Goal: Task Accomplishment & Management: Complete application form

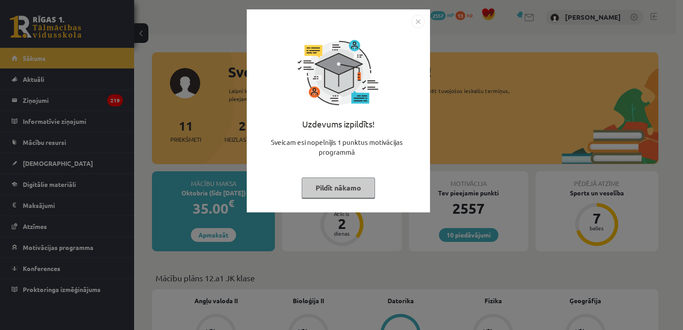
click at [327, 192] on button "Pildīt nākamo" at bounding box center [338, 188] width 73 height 21
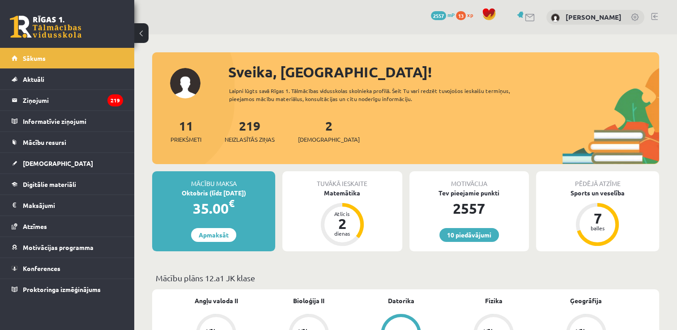
click at [318, 135] on div "2 Ieskaites" at bounding box center [329, 130] width 62 height 28
click at [315, 128] on link "2 Ieskaites" at bounding box center [329, 131] width 62 height 26
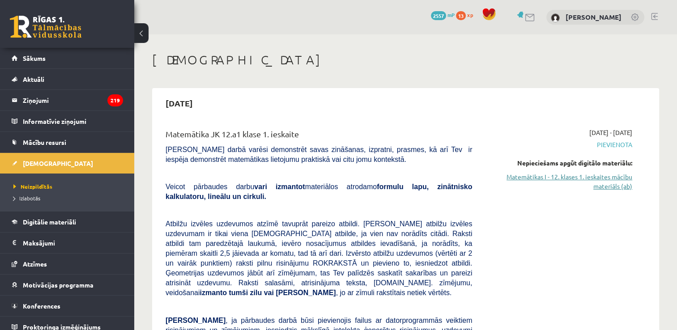
click at [601, 177] on link "Matemātikas I - 12. klases 1. ieskaites mācību materiāls (ab)" at bounding box center [558, 181] width 147 height 19
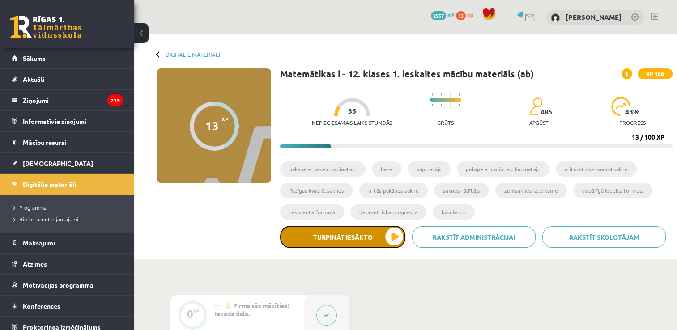
click at [354, 237] on button "Turpināt iesākto" at bounding box center [342, 237] width 125 height 22
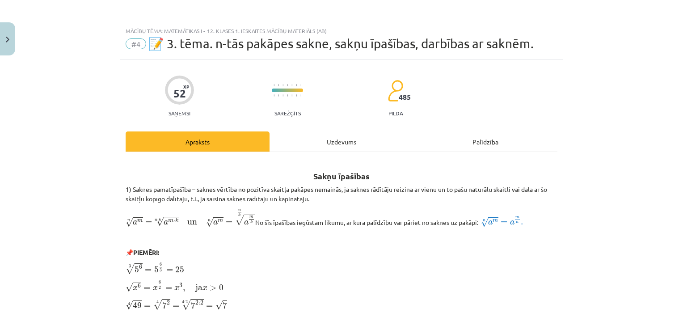
click at [349, 146] on div "Uzdevums" at bounding box center [342, 141] width 144 height 20
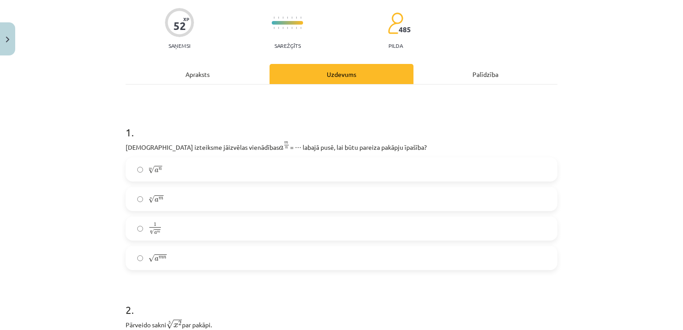
scroll to position [89, 0]
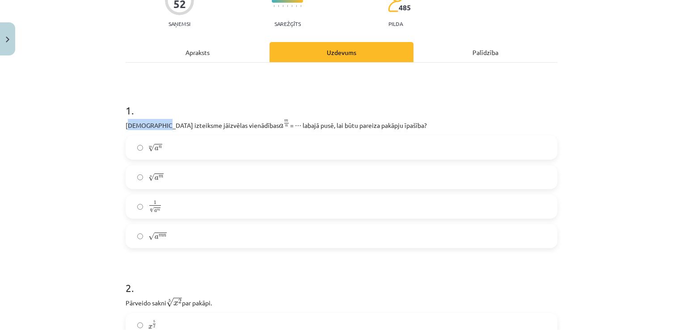
drag, startPoint x: 124, startPoint y: 123, endPoint x: 155, endPoint y: 121, distance: 30.9
click at [155, 121] on p "Kura izteiksme jāizvēlas vienādības a m n a m n = ⋯ labajā pusē, lai būtu parei…" at bounding box center [342, 124] width 432 height 11
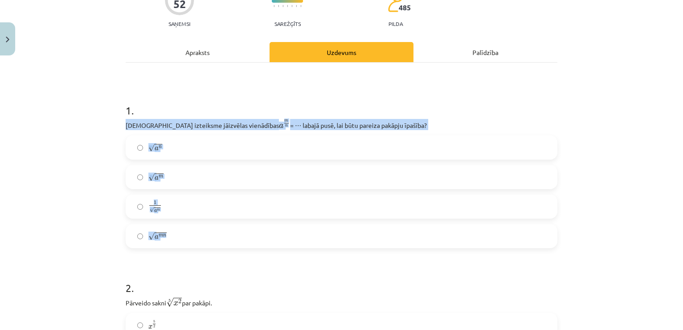
drag, startPoint x: 155, startPoint y: 121, endPoint x: 209, endPoint y: 229, distance: 120.6
click at [209, 229] on div "1 . Kura izteiksme jāizvēlas vienādības a m n a m n = ⋯ labajā pusē, lai būtu p…" at bounding box center [342, 169] width 432 height 160
copy div "Kura izteiksme jāizvēlas vienādības a m n a m n = ⋯ labajā pusē, lai būtu parei…"
click at [109, 175] on div "Mācību tēma: Matemātikas i - 12. klases 1. ieskaites mācību materiāls (ab) #4 📝…" at bounding box center [341, 165] width 683 height 330
click at [100, 121] on div "Mācību tēma: Matemātikas i - 12. klases 1. ieskaites mācību materiāls (ab) #4 📝…" at bounding box center [341, 165] width 683 height 330
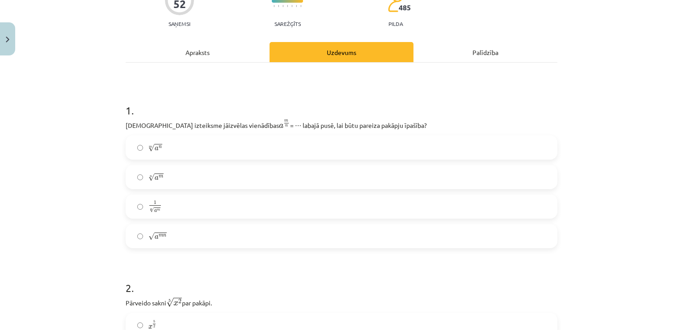
click at [197, 178] on label "n √ a m a m n" at bounding box center [342, 177] width 430 height 22
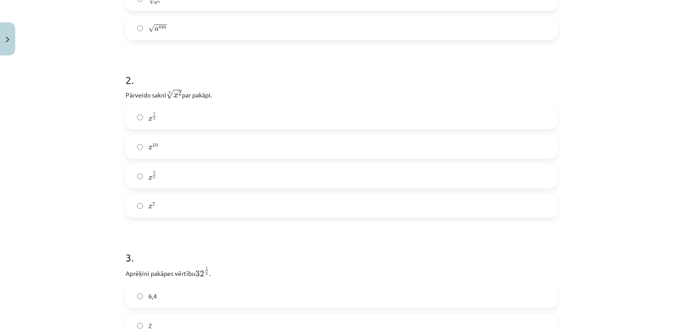
scroll to position [313, 0]
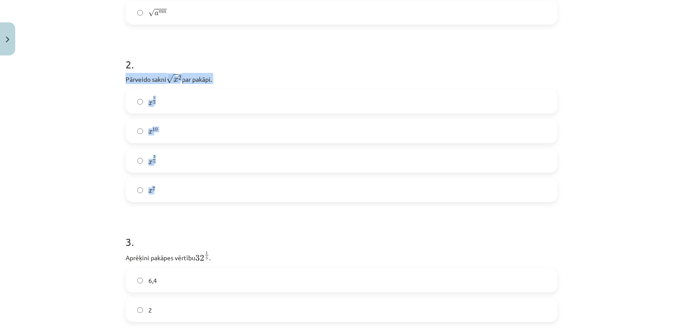
drag, startPoint x: 124, startPoint y: 79, endPoint x: 211, endPoint y: 186, distance: 138.0
click at [211, 186] on div "2 . Pārveido sakni 5 √ x 2 x 2 5 par pakāpi. x 5 2 x 5 2 x 10 x 10 x 2 5 x 2 5 …" at bounding box center [342, 122] width 432 height 160
copy div "Pārveido sakni 5 √ x 2 x 2 5 par pakāpi. x 5 2 x 5 2 x 10 x 10 x 2 5 x 2 5 x 7"
click at [167, 159] on label "x 2 5 x 2 5" at bounding box center [342, 160] width 430 height 22
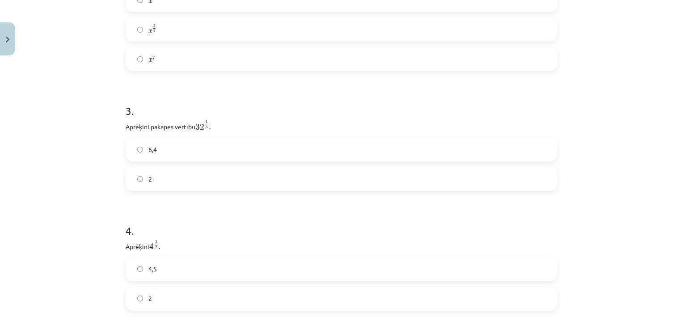
scroll to position [447, 0]
drag, startPoint x: 123, startPoint y: 126, endPoint x: 157, endPoint y: 179, distance: 64.0
click at [157, 179] on div "3 . Aprēķini pakāpes vērtību 32 1 5 32 1 5 . 6,4 2" at bounding box center [342, 137] width 432 height 102
copy div "Aprēķini pakāpes vērtību 32 1 5 32 1 5 . 6,4 2"
click at [153, 177] on label "2" at bounding box center [342, 176] width 430 height 22
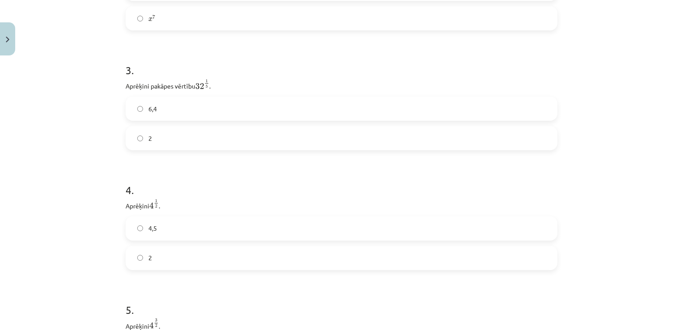
scroll to position [581, 0]
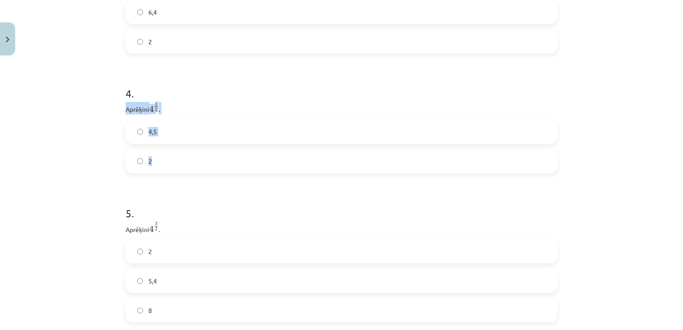
drag, startPoint x: 121, startPoint y: 110, endPoint x: 163, endPoint y: 168, distance: 71.7
copy div "Aprēķini 4 1 2 4 1 2 . 4,5 2"
click at [227, 167] on label "2" at bounding box center [342, 161] width 430 height 22
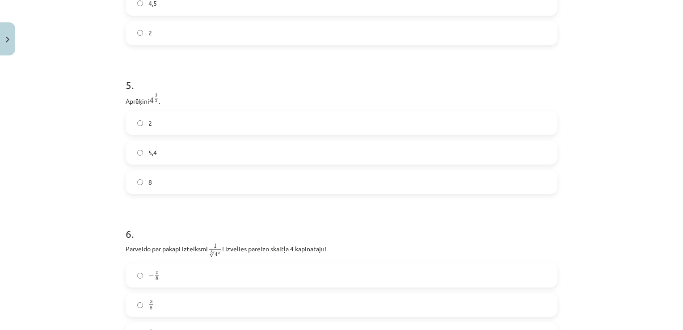
scroll to position [716, 0]
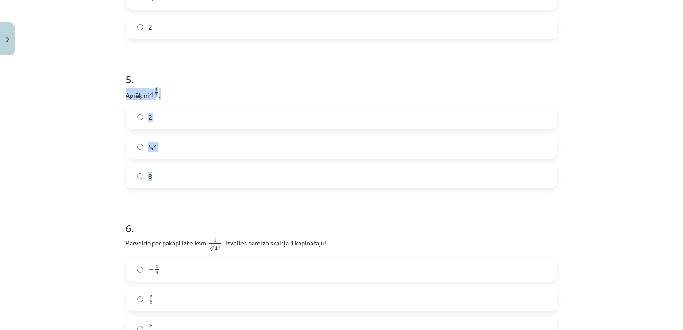
drag, startPoint x: 123, startPoint y: 96, endPoint x: 165, endPoint y: 174, distance: 88.1
click at [165, 174] on div "5 . Aprēķini 4 3 2 4 3 2 . 2 5,4 8" at bounding box center [342, 122] width 432 height 131
click at [183, 176] on label "8" at bounding box center [342, 176] width 430 height 22
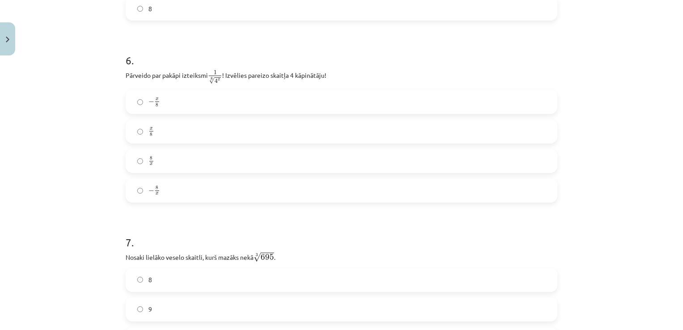
scroll to position [894, 0]
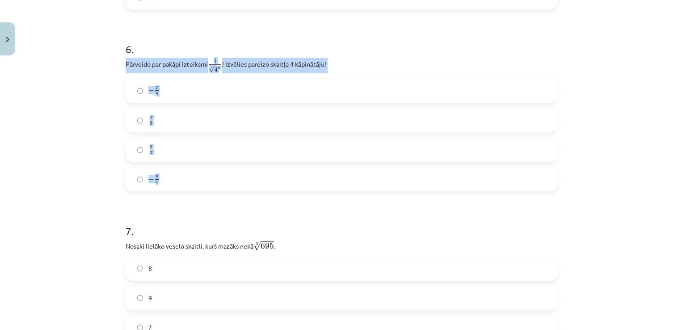
drag, startPoint x: 120, startPoint y: 67, endPoint x: 191, endPoint y: 187, distance: 138.9
click at [191, 187] on div "52 XP Saņemsi Sarežģīts 485 pilda Apraksts Uzdevums Palīdzība 1 . Kura izteiksm…" at bounding box center [341, 287] width 443 height 2245
copy div "Pārveido par pakāpi izteiksmi 1 8 √ 4 x 1 4 x 8 ! Izvēlies pareizo skaitļa 4 kā…"
click at [74, 140] on div "Mācību tēma: Matemātikas i - 12. klases 1. ieskaites mācību materiāls (ab) #4 📝…" at bounding box center [341, 165] width 683 height 330
click at [112, 146] on div "Mācību tēma: Matemātikas i - 12. klases 1. ieskaites mācību materiāls (ab) #4 📝…" at bounding box center [341, 165] width 683 height 330
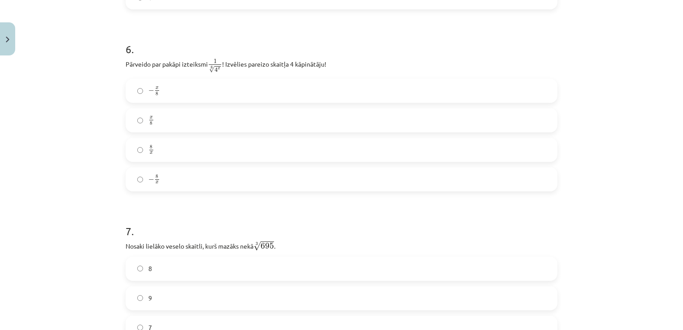
click at [179, 94] on label "− x 8 − x 8" at bounding box center [342, 91] width 430 height 22
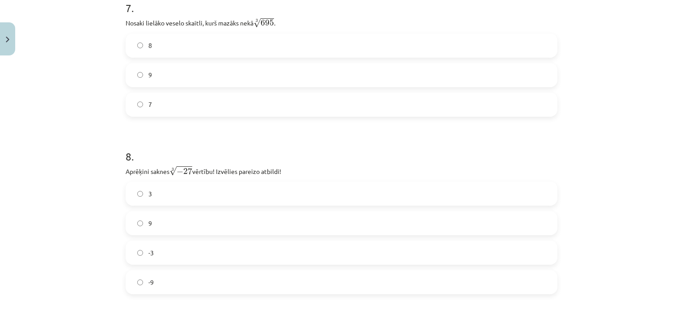
scroll to position [1118, 0]
drag, startPoint x: 122, startPoint y: 25, endPoint x: 211, endPoint y: 105, distance: 120.0
click at [211, 105] on div "7 . Nosaki lielāko veselo skaitli, kurš mazāks nekā 3 √ 695 695 3 . 8 9 7" at bounding box center [342, 51] width 432 height 131
copy div "Nosaki lielāko veselo skaitli, kurš mazāks nekā 3 √ 695 695 3 . 8 9 7"
click at [186, 49] on label "8" at bounding box center [342, 45] width 430 height 22
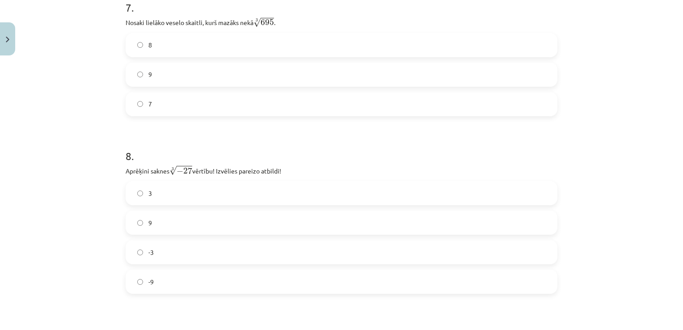
click at [81, 126] on div "Mācību tēma: Matemātikas i - 12. klases 1. ieskaites mācību materiāls (ab) #4 📝…" at bounding box center [341, 165] width 683 height 330
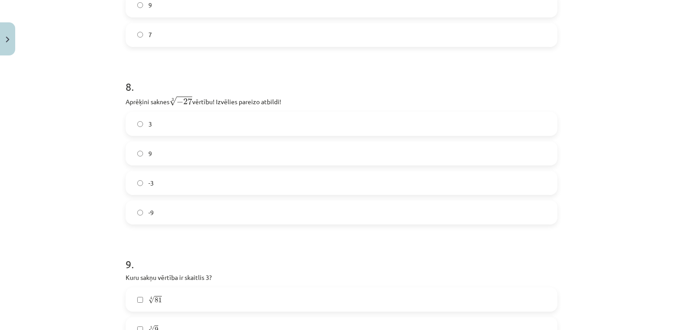
scroll to position [1252, 0]
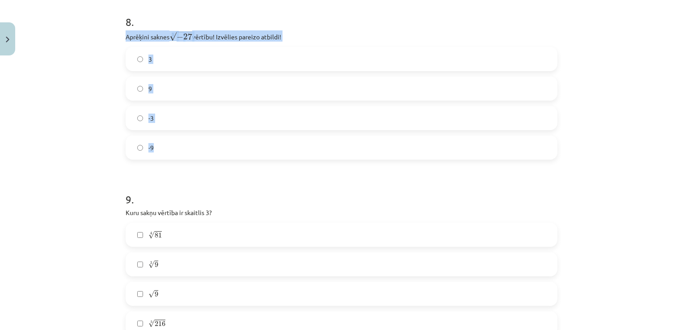
drag, startPoint x: 123, startPoint y: 38, endPoint x: 166, endPoint y: 141, distance: 111.2
click at [166, 141] on div "8 . Aprēķini saknes 3 √ − 27 − 27 3 vērtību! Izvēlies pareizo atbildi! 3 9 -3 -9" at bounding box center [342, 80] width 432 height 160
copy div "Aprēķini saknes 3 √ − 27 − 27 3 vērtību! Izvēlies pareizo atbildi! 3 9 -3 -9"
click at [170, 114] on label "-3" at bounding box center [342, 118] width 430 height 22
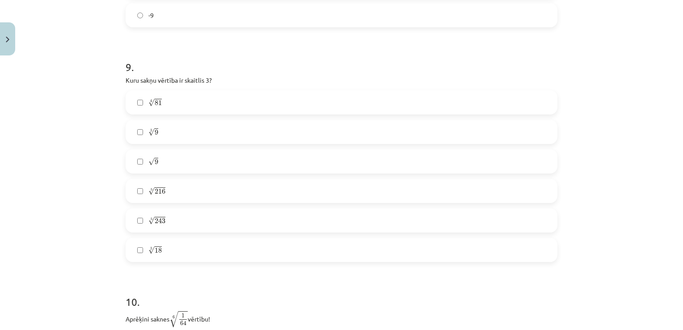
scroll to position [1386, 0]
drag, startPoint x: 122, startPoint y: 80, endPoint x: 181, endPoint y: 255, distance: 184.6
copy div "Kuru sakņu vērtība ir skaitlis 3? 4 √ 81 81 4 3 √ 9 9 3 √ 9 9 5 √ 216 216 5 5 √…"
click at [96, 197] on div "Mācību tēma: Matemātikas i - 12. klases 1. ieskaites mācību materiāls (ab) #4 📝…" at bounding box center [341, 165] width 683 height 330
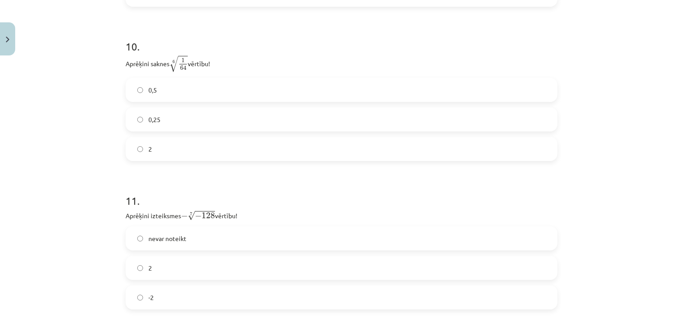
scroll to position [1655, 0]
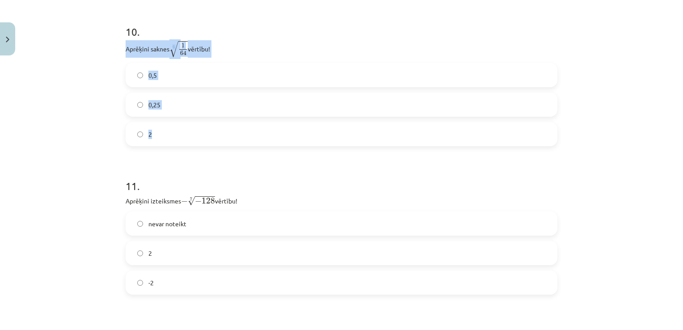
drag, startPoint x: 122, startPoint y: 50, endPoint x: 213, endPoint y: 141, distance: 129.0
click at [213, 141] on div "10 . Aprēķini saknes 6 √ 1 64 1 64 6 vērtību! 0,5 0,25 2" at bounding box center [342, 78] width 432 height 136
copy div "Aprēķini saknes 6 √ 1 64 1 64 6 vērtību! 0,5 0,25 2"
click at [213, 77] on label "0,5" at bounding box center [342, 75] width 430 height 22
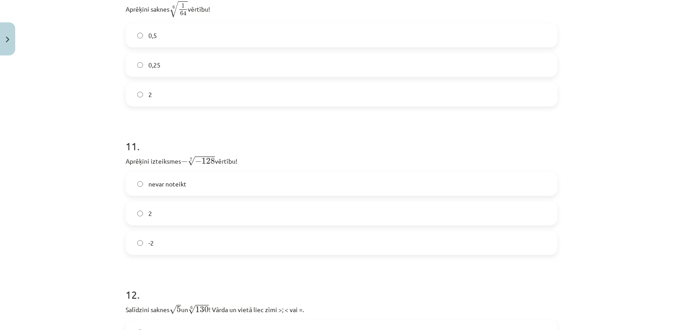
scroll to position [1789, 0]
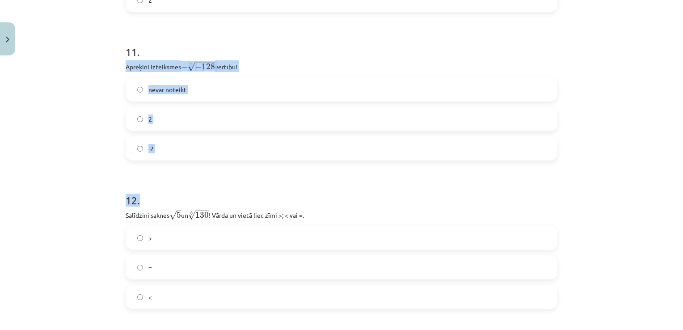
drag, startPoint x: 122, startPoint y: 69, endPoint x: 186, endPoint y: 167, distance: 117.3
copy form "Aprēķini izteiksmes − 7 √ − 128 − − 128 7 vērtību! nevar noteikt 2 -2 12 ."
click at [177, 123] on label "2" at bounding box center [342, 119] width 430 height 22
click at [76, 134] on div "Mācību tēma: Matemātikas i - 12. klases 1. ieskaites mācību materiāls (ab) #4 📝…" at bounding box center [341, 165] width 683 height 330
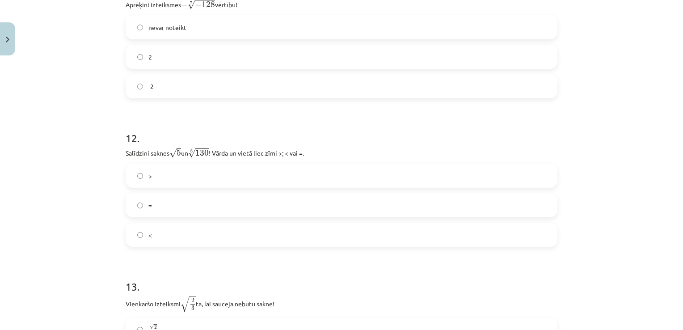
scroll to position [1878, 0]
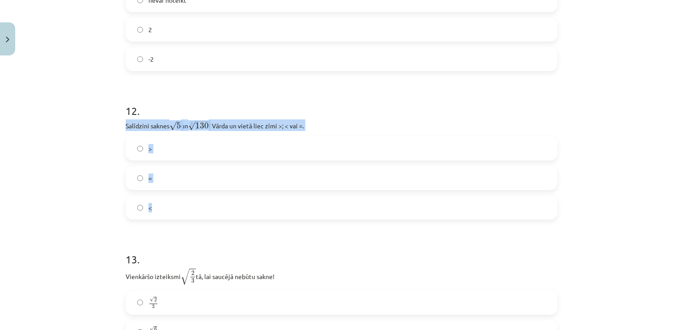
drag, startPoint x: 120, startPoint y: 126, endPoint x: 186, endPoint y: 208, distance: 105.3
click at [202, 210] on label "<" at bounding box center [342, 207] width 430 height 22
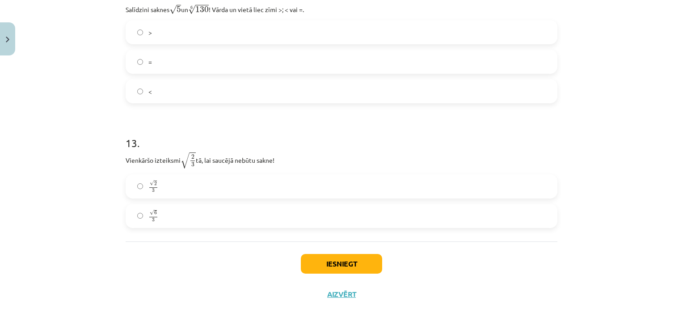
scroll to position [1997, 0]
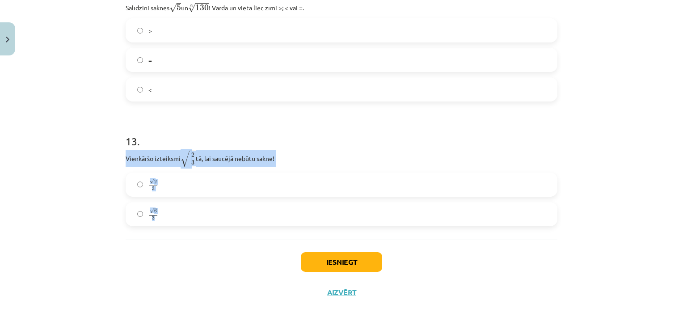
drag, startPoint x: 123, startPoint y: 158, endPoint x: 175, endPoint y: 213, distance: 75.9
click at [175, 213] on div "13 . Vienkāršo izteiksmi √ 2 3 2 3 tā, lai saucējā nebūtu sakne! √ 2 3 2 3 √ 6 …" at bounding box center [342, 172] width 432 height 107
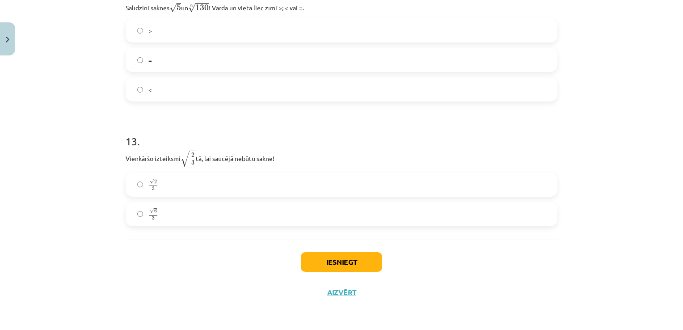
click at [195, 214] on label "√ 6 3 6 3" at bounding box center [342, 214] width 430 height 22
click at [345, 262] on button "Iesniegt" at bounding box center [341, 262] width 81 height 20
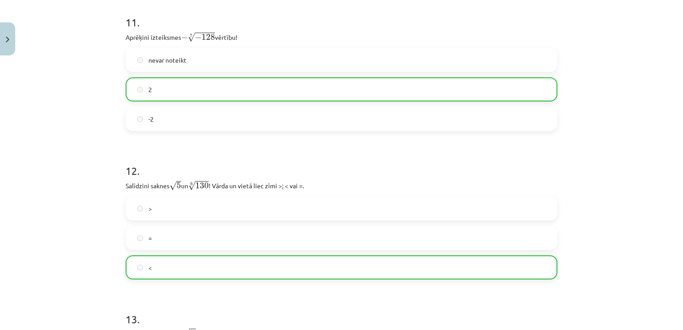
scroll to position [2025, 0]
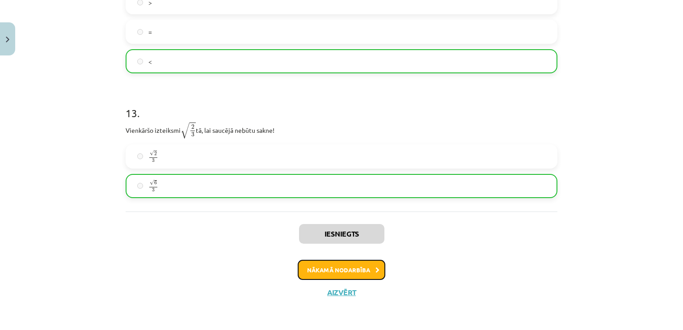
click at [339, 268] on button "Nākamā nodarbība" at bounding box center [342, 270] width 88 height 21
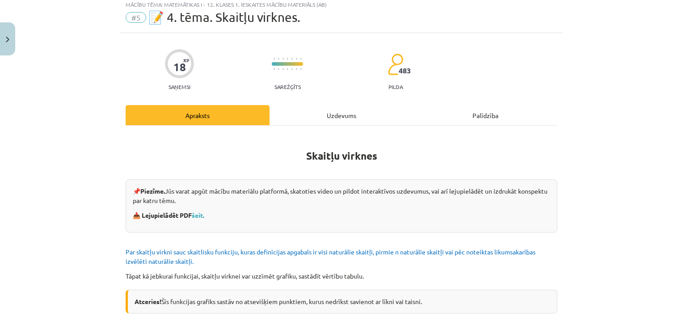
scroll to position [22, 0]
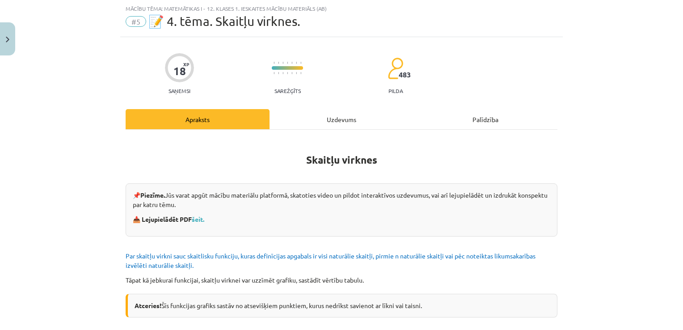
click at [330, 113] on div "Uzdevums" at bounding box center [342, 119] width 144 height 20
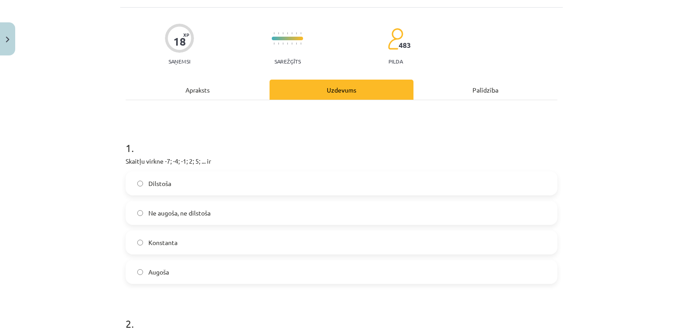
scroll to position [89, 0]
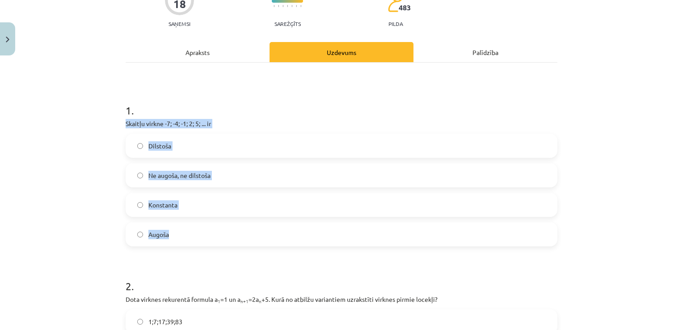
drag, startPoint x: 122, startPoint y: 124, endPoint x: 186, endPoint y: 230, distance: 123.8
click at [186, 230] on div "1 . Skaitļu virkne -7; -4; -1; 2; 5; ... ir Dilstoša Ne augoša, ne dilstoša Kon…" at bounding box center [342, 168] width 432 height 158
click at [184, 241] on label "Augoša" at bounding box center [342, 234] width 430 height 22
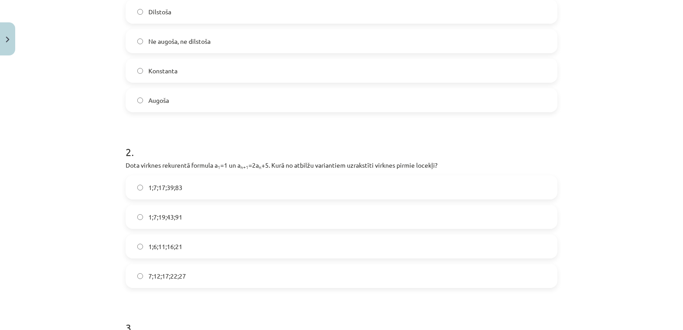
scroll to position [268, 0]
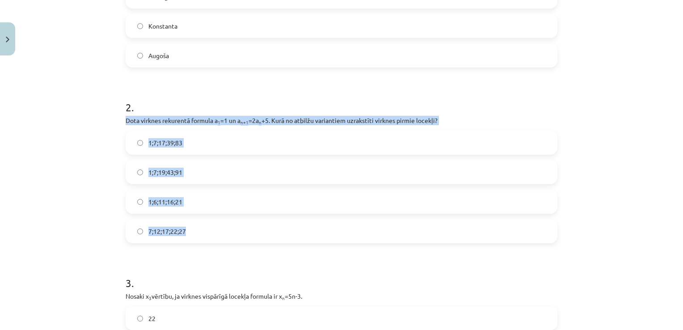
drag, startPoint x: 123, startPoint y: 122, endPoint x: 195, endPoint y: 233, distance: 133.0
click at [195, 233] on div "2 . Dota virknes rekurentā formula a 1 =1 un a n+1 =2a n +5. Kurā no atbilžu va…" at bounding box center [342, 164] width 432 height 158
click at [208, 171] on label "1;7;19;43;91" at bounding box center [342, 172] width 430 height 22
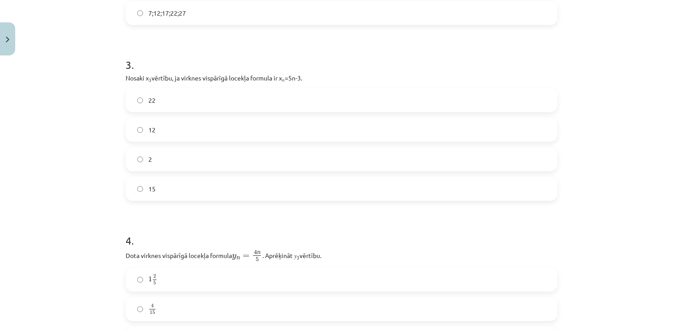
scroll to position [492, 0]
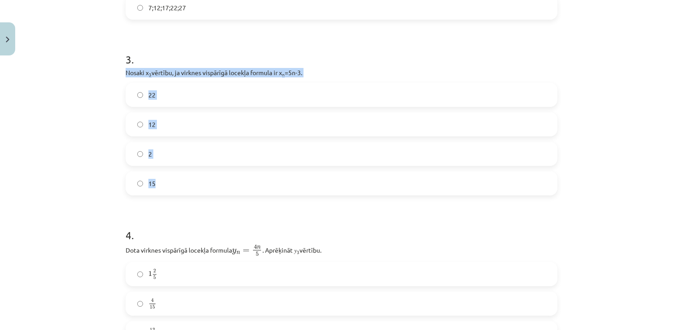
drag, startPoint x: 121, startPoint y: 74, endPoint x: 157, endPoint y: 191, distance: 122.5
click at [157, 191] on div "18 XP Saņemsi Sarežģīts 483 pilda Apraksts Uzdevums Palīdzība 1 . Skaitļu virkn…" at bounding box center [341, 188] width 443 height 1240
click at [199, 123] on label "12" at bounding box center [342, 124] width 430 height 22
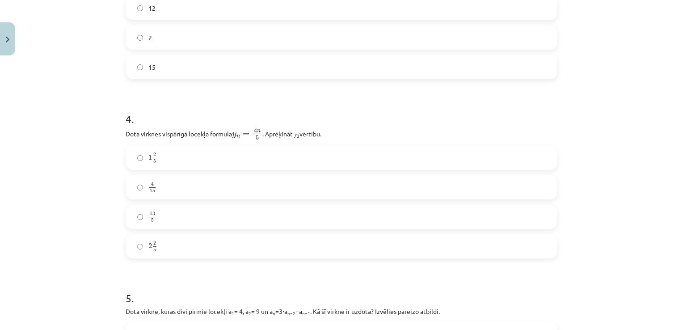
scroll to position [626, 0]
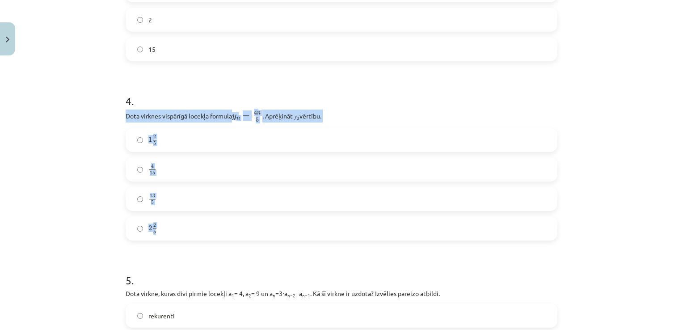
drag, startPoint x: 122, startPoint y: 115, endPoint x: 186, endPoint y: 227, distance: 128.9
click at [186, 227] on div "18 XP Saņemsi Sarežģīts 483 pilda Apraksts Uzdevums Palīdzība 1 . Skaitļu virkn…" at bounding box center [341, 53] width 443 height 1240
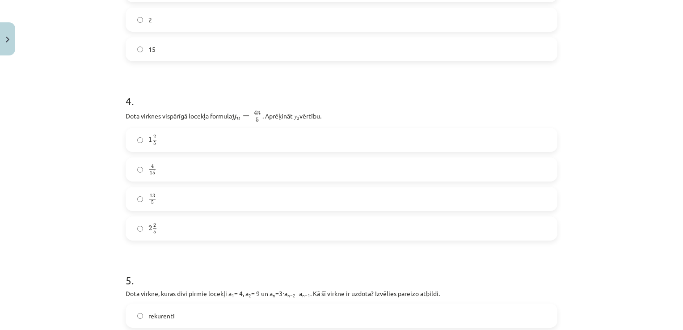
click at [181, 230] on label "2 2 5 2 2 5" at bounding box center [342, 228] width 430 height 22
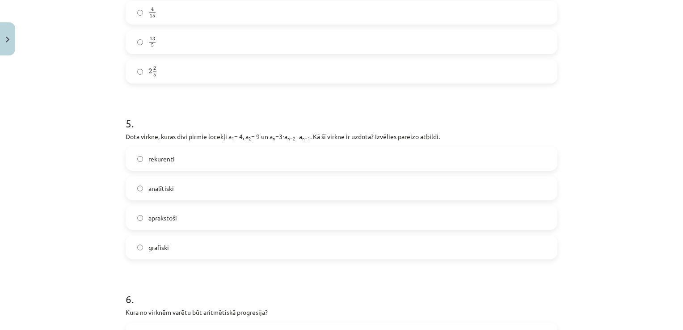
scroll to position [805, 0]
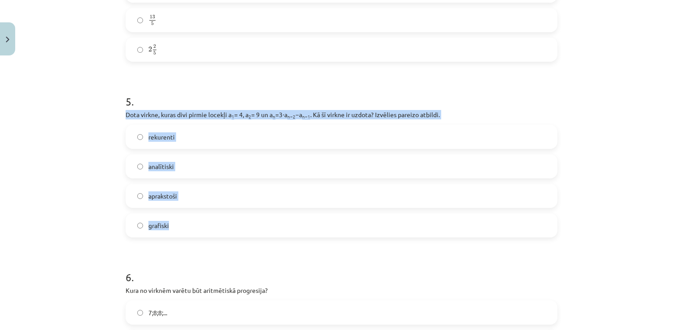
drag, startPoint x: 123, startPoint y: 114, endPoint x: 206, endPoint y: 222, distance: 136.5
click at [206, 222] on div "5 . Dota virkne, kuras divi pirmie locekļi a 1 = 4, a 2 = 9 un a n =3⋅a n−2 −a …" at bounding box center [342, 159] width 432 height 158
click at [190, 138] on label "rekurenti" at bounding box center [342, 137] width 430 height 22
click at [88, 152] on div "Mācību tēma: Matemātikas i - 12. klases 1. ieskaites mācību materiāls (ab) #5 📝…" at bounding box center [341, 165] width 683 height 330
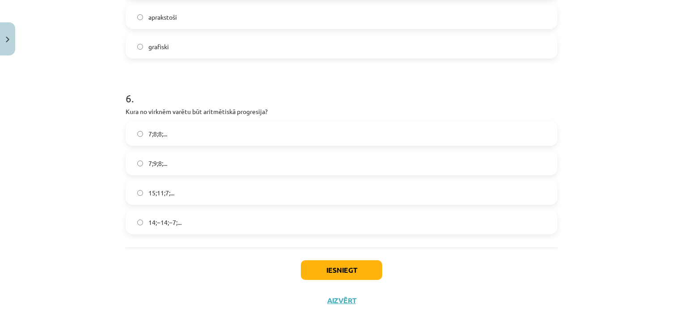
scroll to position [991, 0]
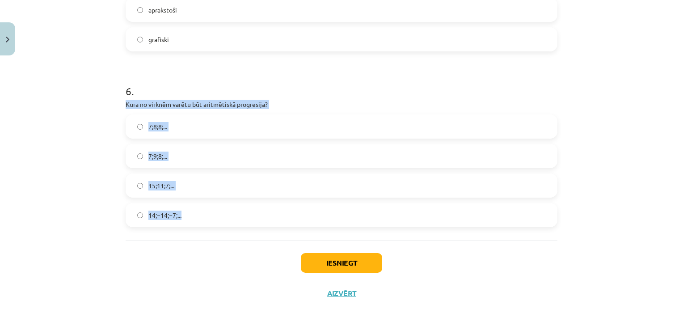
drag, startPoint x: 123, startPoint y: 103, endPoint x: 190, endPoint y: 210, distance: 125.6
click at [190, 210] on div "6 . Kura no virknēm varētu būt aritmētiskā progresija? 7;8;8;... 7;9;8;... 15;1…" at bounding box center [342, 148] width 432 height 158
click at [187, 184] on label "15;11;7;..." at bounding box center [342, 185] width 430 height 22
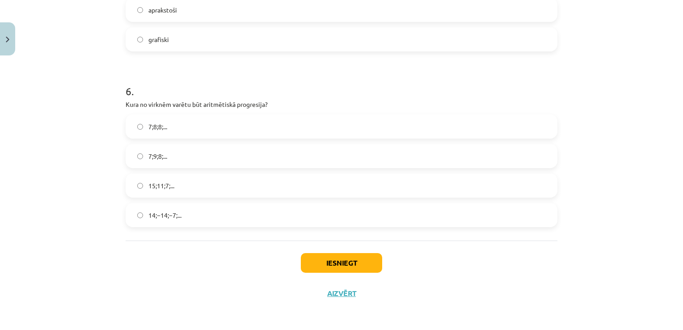
click at [191, 248] on div "Iesniegt Aizvērt" at bounding box center [342, 272] width 432 height 63
click at [311, 264] on button "Iesniegt" at bounding box center [341, 263] width 81 height 20
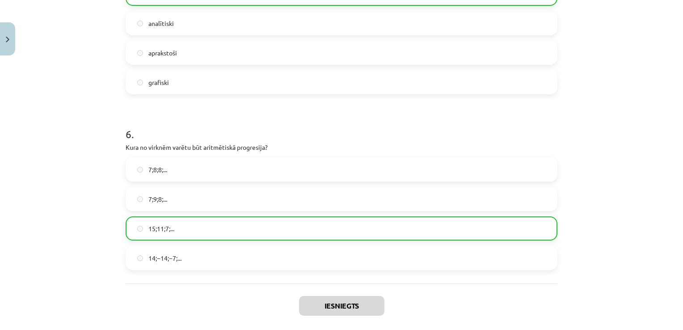
scroll to position [1020, 0]
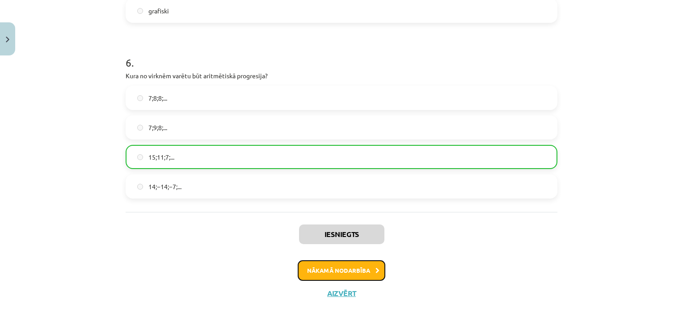
click at [319, 268] on button "Nākamā nodarbība" at bounding box center [342, 270] width 88 height 21
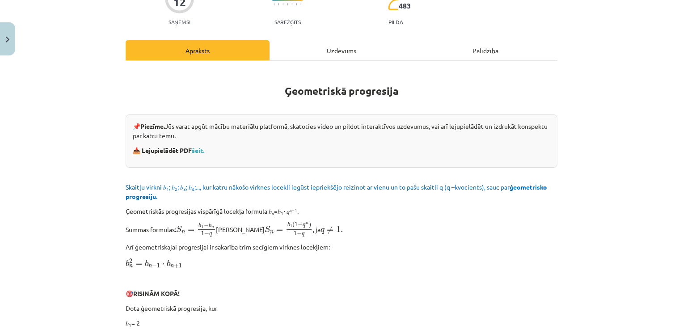
scroll to position [22, 0]
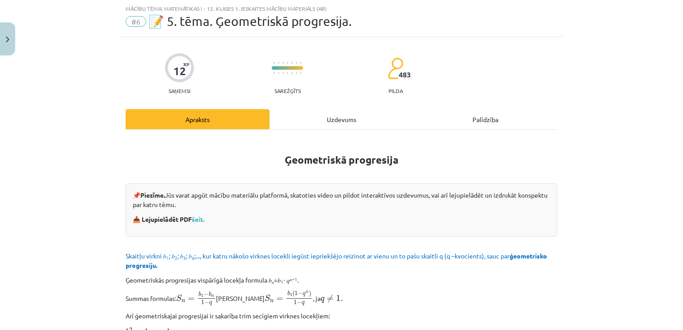
click at [340, 126] on div "Uzdevums" at bounding box center [342, 119] width 144 height 20
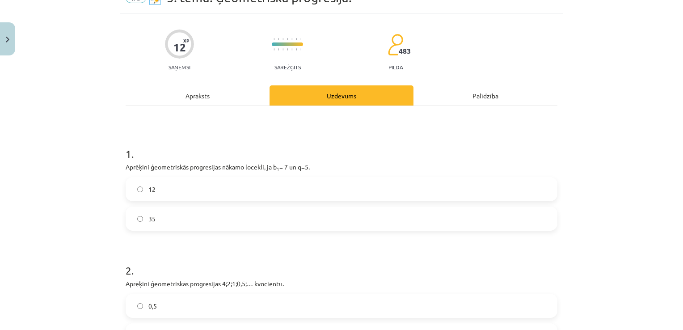
scroll to position [67, 0]
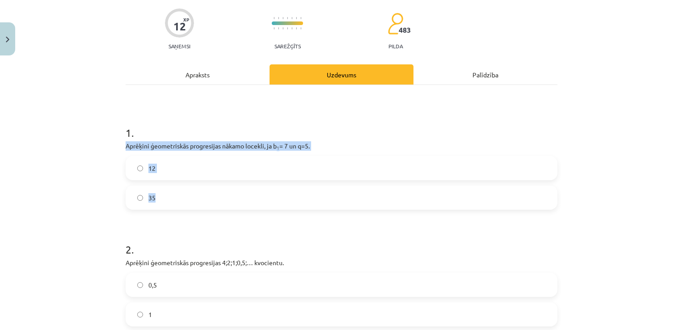
drag, startPoint x: 122, startPoint y: 146, endPoint x: 174, endPoint y: 199, distance: 74.3
click at [174, 199] on div "12 XP Saņemsi Sarežģīts 483 pilda Apraksts Uzdevums Palīdzība 1 . Aprēķini ģeom…" at bounding box center [341, 317] width 443 height 650
click at [188, 193] on label "35" at bounding box center [342, 197] width 430 height 22
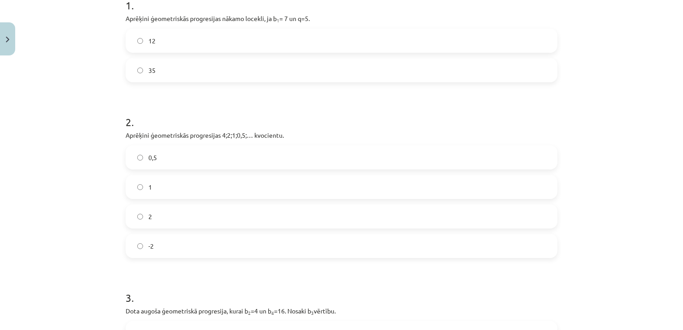
scroll to position [201, 0]
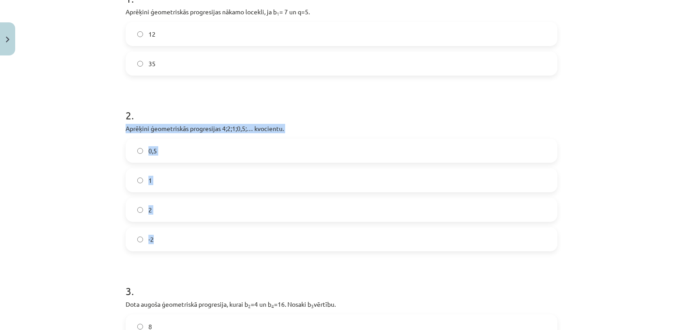
drag, startPoint x: 123, startPoint y: 129, endPoint x: 172, endPoint y: 230, distance: 112.2
click at [172, 230] on div "2 . Aprēķini ģeometriskās progresijas 4;2;1;0,5;… kvocientu. 0,5 1 2 -2" at bounding box center [342, 172] width 432 height 158
click at [181, 155] on label "0,5" at bounding box center [342, 151] width 430 height 22
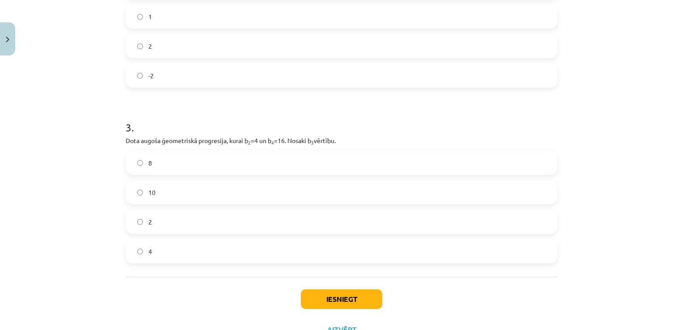
scroll to position [380, 0]
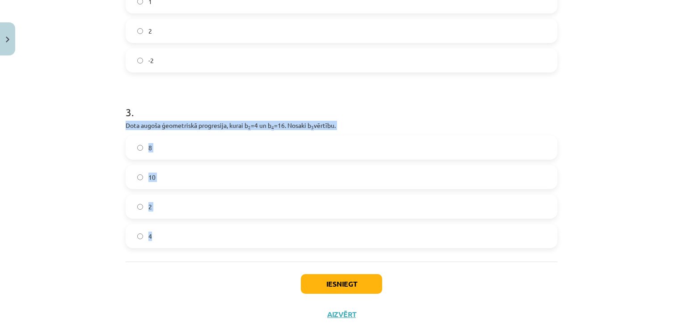
drag, startPoint x: 125, startPoint y: 129, endPoint x: 167, endPoint y: 242, distance: 120.6
click at [167, 242] on div "3 . Dota augoša ģeometriskā progresija, kurai b 2 =4 un b 4 =16. Nosaki b 3 vēr…" at bounding box center [342, 169] width 432 height 158
click at [188, 153] on label "8" at bounding box center [342, 147] width 430 height 22
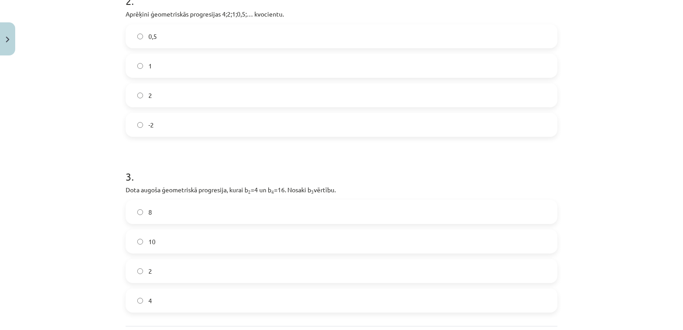
scroll to position [402, 0]
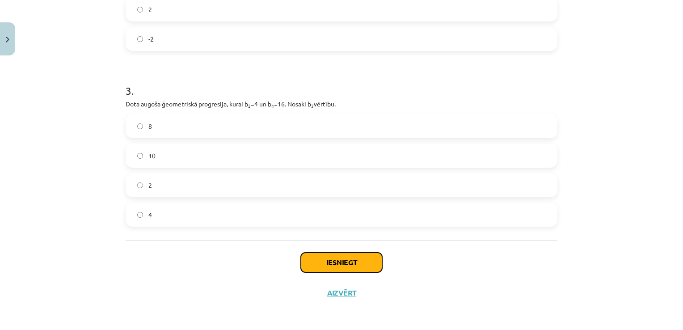
click at [350, 264] on button "Iesniegt" at bounding box center [341, 263] width 81 height 20
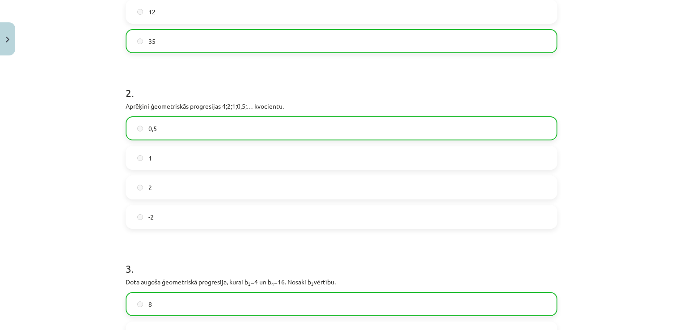
scroll to position [429, 0]
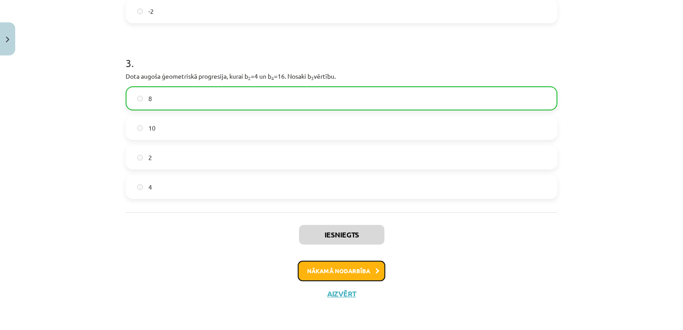
click at [345, 273] on button "Nākamā nodarbība" at bounding box center [342, 271] width 88 height 21
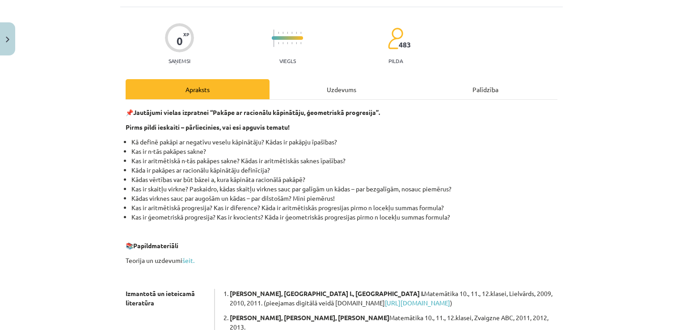
scroll to position [22, 0]
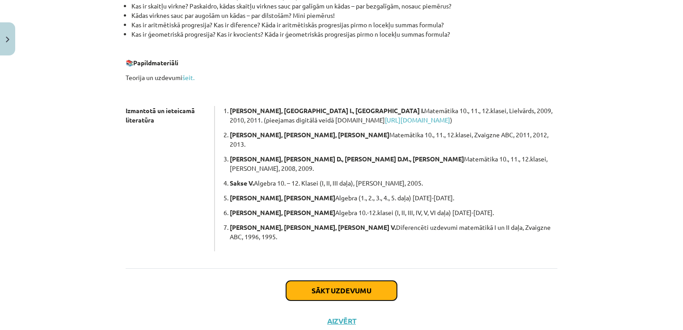
click at [343, 281] on button "Sākt uzdevumu" at bounding box center [341, 291] width 111 height 20
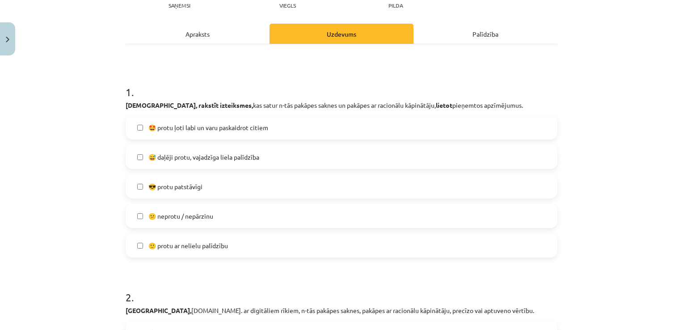
scroll to position [112, 0]
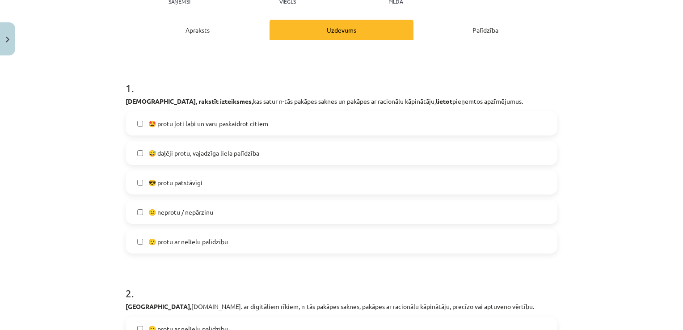
click at [149, 151] on span "😅 daļēji protu, vajadzīga liela palīdzība" at bounding box center [203, 152] width 111 height 9
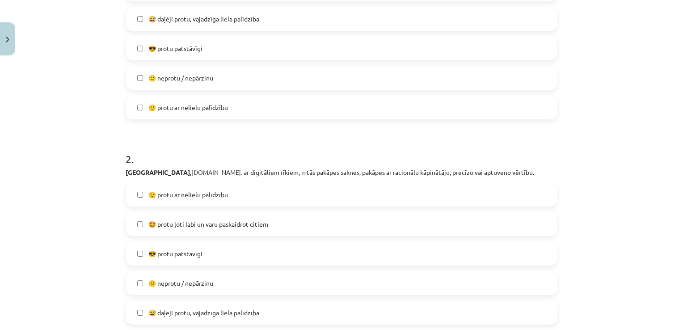
scroll to position [291, 0]
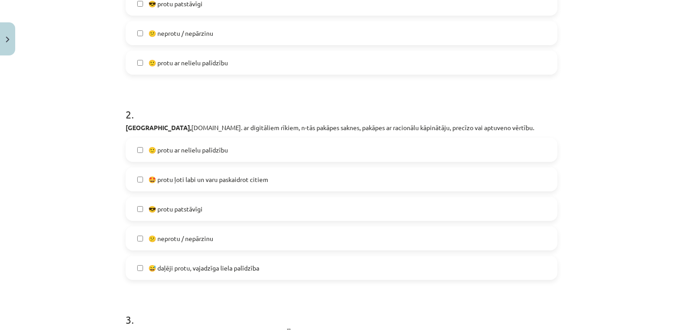
click at [142, 149] on label "🙂 protu ar nelielu palīdzību" at bounding box center [342, 150] width 430 height 22
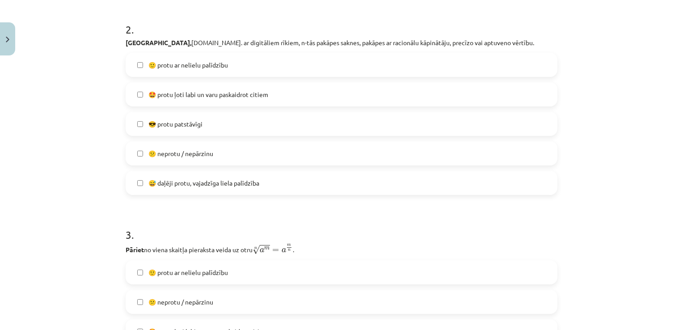
scroll to position [380, 0]
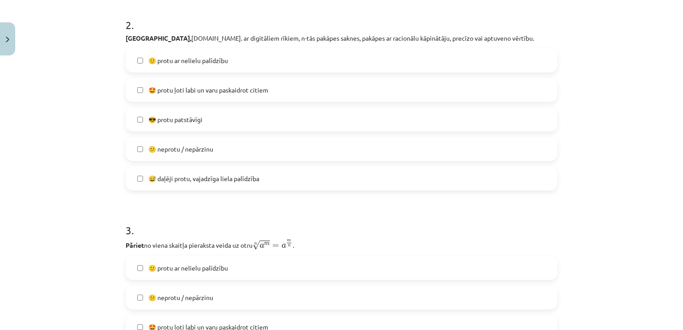
click at [140, 62] on label "🙂 protu ar nelielu palīdzību" at bounding box center [342, 60] width 430 height 22
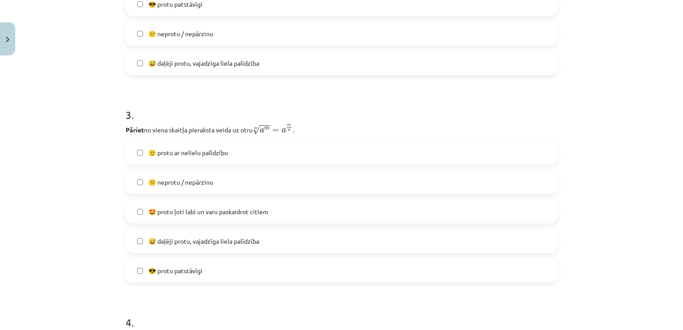
scroll to position [514, 0]
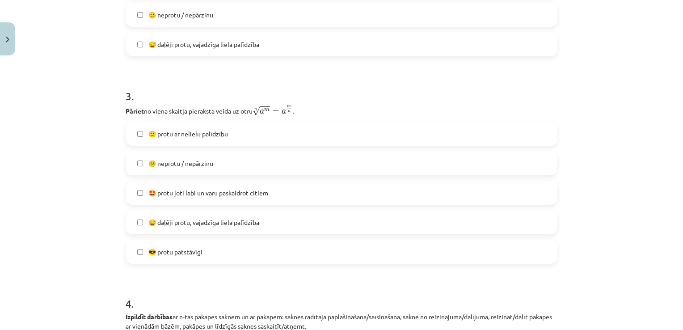
click at [141, 163] on label "😕 neprotu / nepārzinu" at bounding box center [342, 163] width 430 height 22
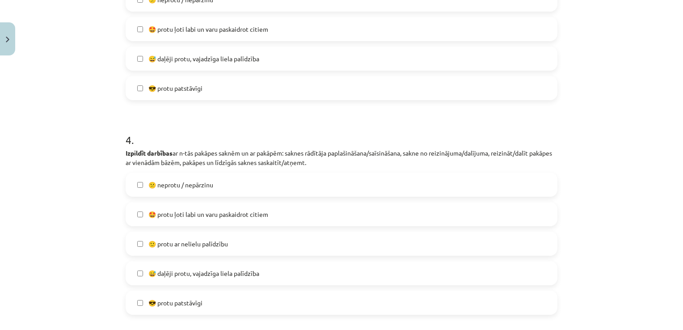
scroll to position [693, 0]
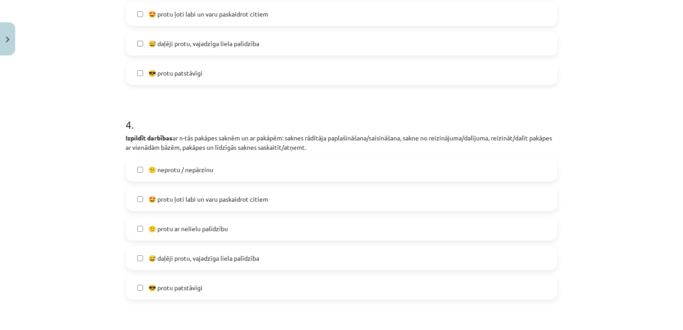
click at [131, 228] on label "🙂 protu ar nelielu palīdzību" at bounding box center [342, 228] width 430 height 22
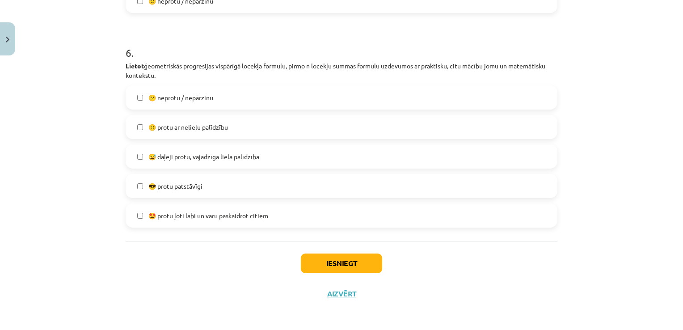
scroll to position [1186, 0]
click at [345, 257] on button "Iesniegt" at bounding box center [341, 263] width 81 height 20
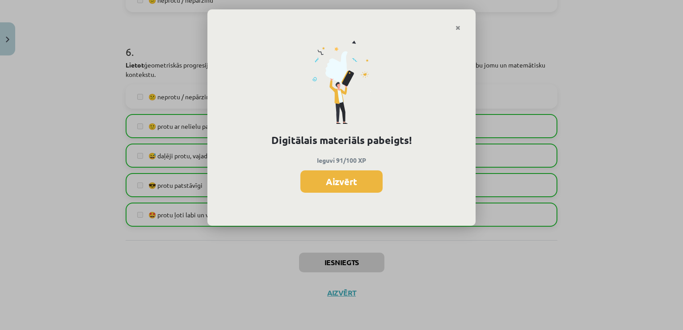
click at [332, 178] on button "Aizvērt" at bounding box center [342, 181] width 82 height 22
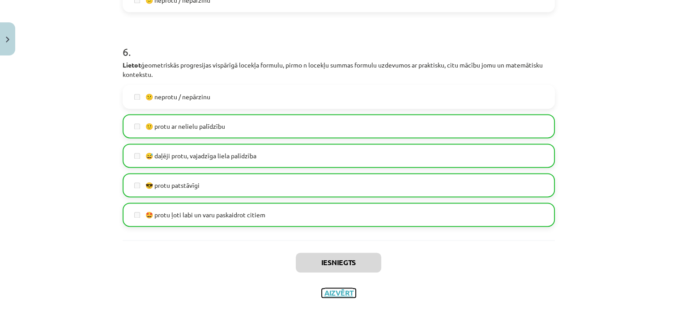
click at [334, 291] on button "Aizvērt" at bounding box center [339, 292] width 34 height 9
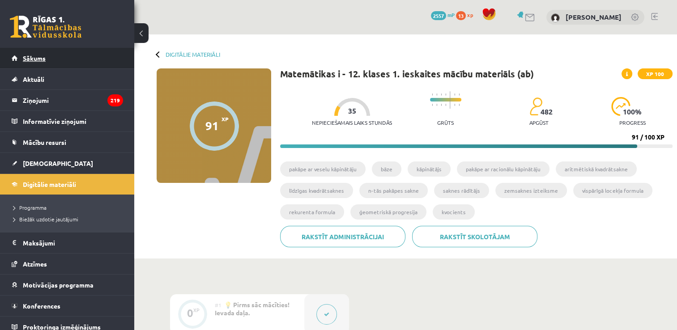
click at [97, 56] on link "Sākums" at bounding box center [67, 58] width 111 height 21
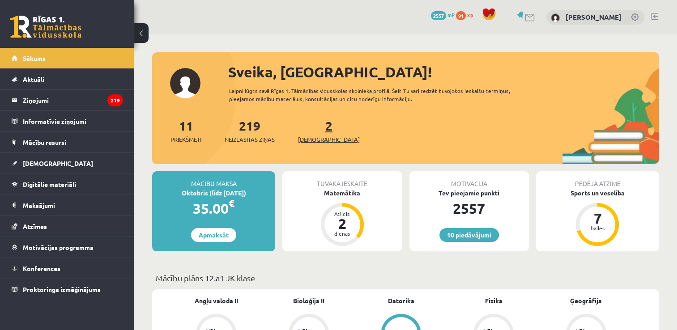
click at [317, 127] on link "2 Ieskaites" at bounding box center [329, 131] width 62 height 26
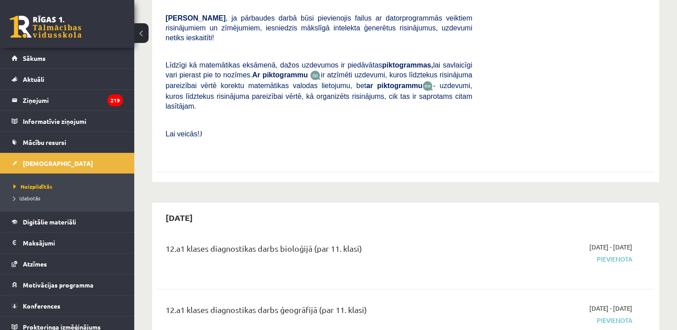
scroll to position [45, 0]
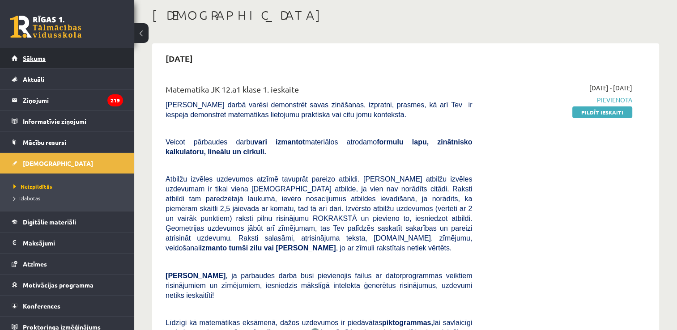
click at [102, 55] on link "Sākums" at bounding box center [67, 58] width 111 height 21
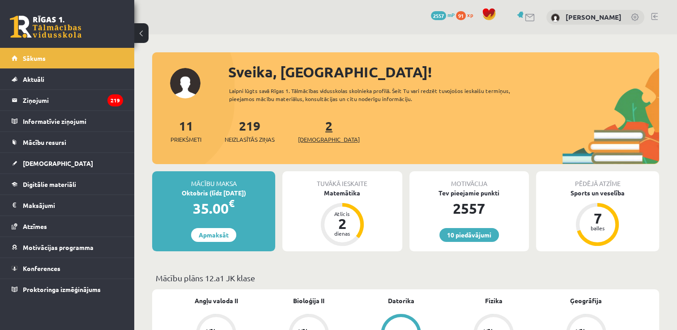
click at [312, 130] on link "2 Ieskaites" at bounding box center [329, 131] width 62 height 26
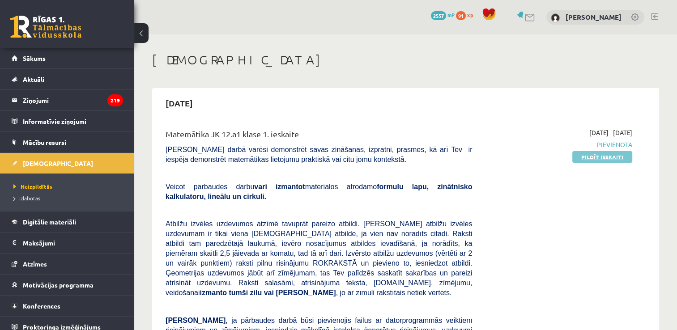
click at [582, 153] on link "Pildīt ieskaiti" at bounding box center [602, 157] width 60 height 12
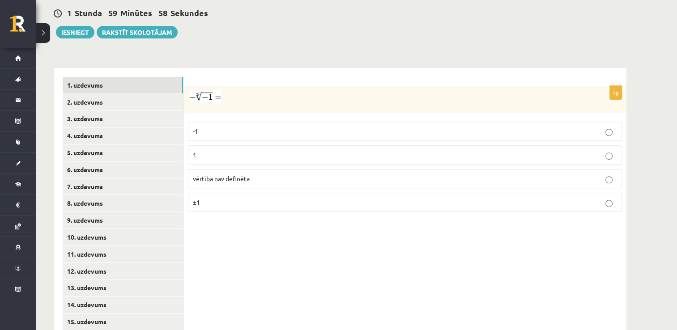
scroll to position [327, 0]
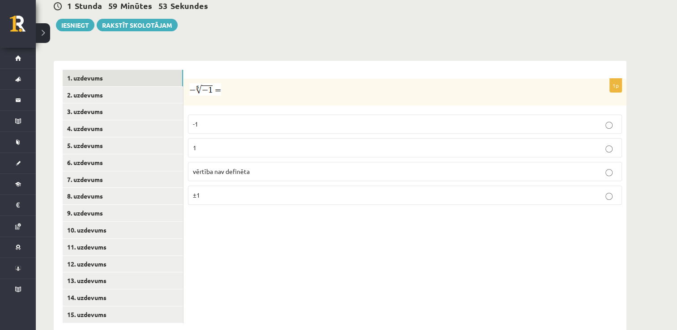
drag, startPoint x: 189, startPoint y: 69, endPoint x: 203, endPoint y: 70, distance: 13.9
click at [203, 83] on p at bounding box center [382, 89] width 389 height 13
drag, startPoint x: 205, startPoint y: 121, endPoint x: 215, endPoint y: 178, distance: 58.1
click at [215, 178] on fieldset "-1 1 vērtība nav definēta ±1" at bounding box center [405, 158] width 434 height 97
drag, startPoint x: 215, startPoint y: 178, endPoint x: 250, endPoint y: 213, distance: 50.0
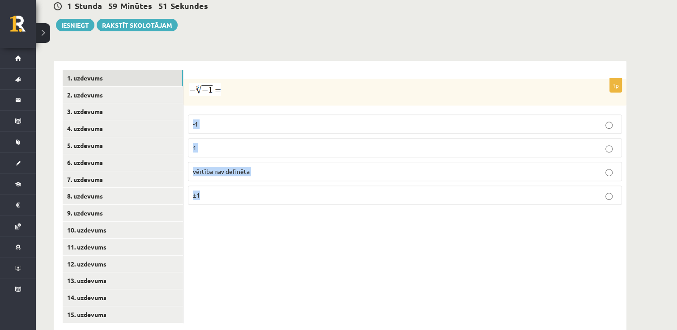
click at [250, 215] on div "1p -1 1 vērtība nav definēta ±1" at bounding box center [404, 196] width 443 height 271
drag, startPoint x: 281, startPoint y: 257, endPoint x: 279, endPoint y: 250, distance: 7.9
click at [281, 256] on div "1p -1 1 vērtība nav definēta ±1" at bounding box center [404, 196] width 443 height 271
click at [274, 205] on div "1p -1 1 vērtība nav definēta ±1" at bounding box center [404, 196] width 443 height 271
click at [275, 207] on div "1p -1 1 vērtība nav definēta ±1" at bounding box center [404, 196] width 443 height 271
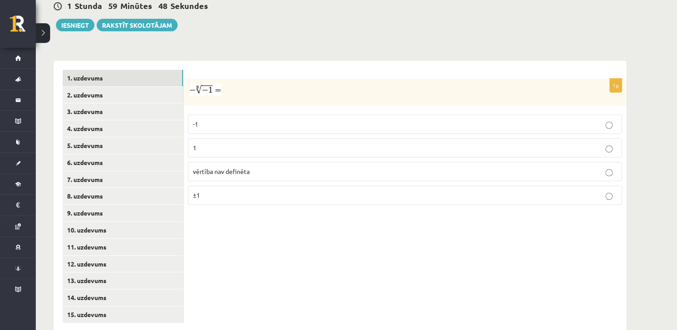
click at [267, 79] on div at bounding box center [404, 92] width 443 height 27
click at [208, 83] on img at bounding box center [205, 89] width 32 height 13
click at [225, 143] on p "1" at bounding box center [405, 147] width 424 height 9
click at [100, 87] on link "2. uzdevums" at bounding box center [123, 95] width 120 height 17
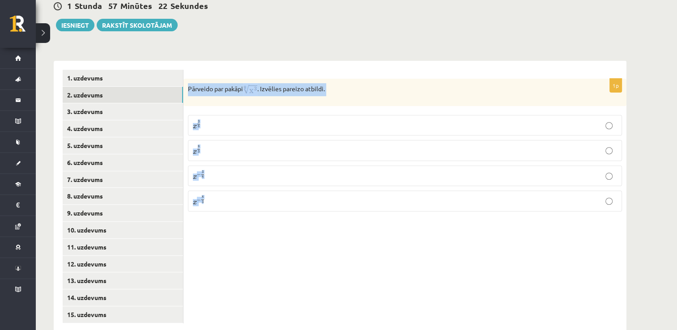
drag, startPoint x: 188, startPoint y: 69, endPoint x: 350, endPoint y: 172, distance: 191.8
click at [350, 172] on div "1p Pārveido par pakāpi . Izvēlies pareizo atbildi. x 3 8 x 3 8 x 8 3 x 8 3 x − …" at bounding box center [404, 149] width 443 height 140
copy div "Pārveido par pakāpi . Izvēlies pareizo atbildi. x 3 8 x 3 8 x 8 3 x 8 3 x − 3 8…"
click at [257, 83] on img at bounding box center [250, 89] width 14 height 13
click at [280, 31] on div "Matemātika JK 12.a1 klase 1. ieskaite_2025 , Sintija Astapoviča (12.a1 JK klase…" at bounding box center [340, 28] width 608 height 643
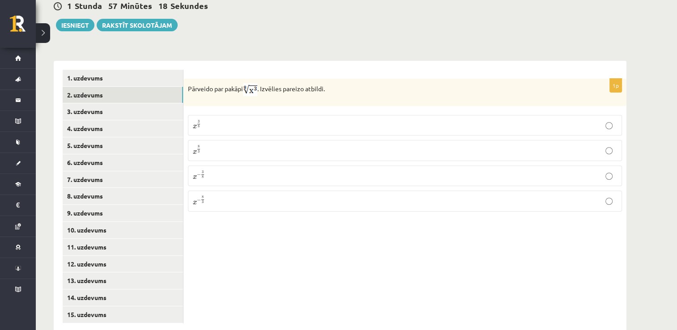
click at [253, 83] on img at bounding box center [250, 89] width 14 height 13
click at [228, 120] on p "x 3 8 x 3 8" at bounding box center [405, 125] width 424 height 11
click at [166, 103] on link "3. uzdevums" at bounding box center [123, 111] width 120 height 17
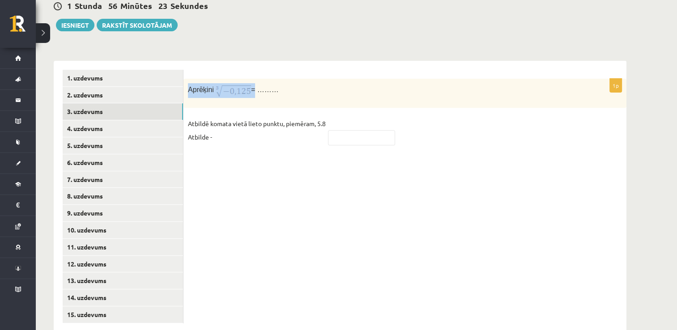
drag, startPoint x: 189, startPoint y: 70, endPoint x: 254, endPoint y: 74, distance: 65.0
click at [254, 83] on p "Aprēķini = ………" at bounding box center [382, 90] width 389 height 15
copy p "Aprēķini"
click at [269, 90] on div "1p Aprēķini = ……… Atbildē komata vietā lieto punktu, piemēram, 5.8 Atbilde -" at bounding box center [404, 116] width 443 height 75
drag, startPoint x: 185, startPoint y: 67, endPoint x: 215, endPoint y: 72, distance: 30.4
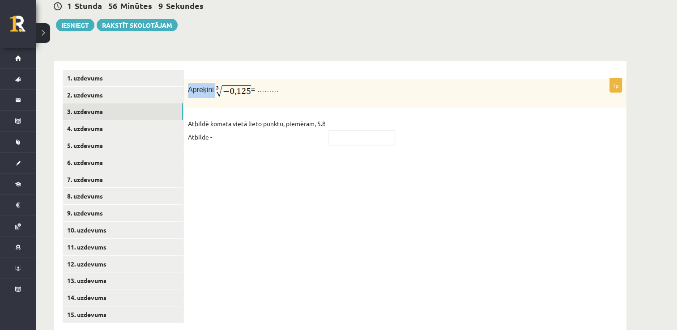
click at [215, 79] on div "Aprēķini = ………" at bounding box center [404, 93] width 443 height 29
copy p "Aprēķini"
click at [216, 83] on img at bounding box center [233, 90] width 36 height 15
click at [228, 83] on img at bounding box center [233, 90] width 36 height 15
click at [231, 83] on img at bounding box center [233, 90] width 36 height 15
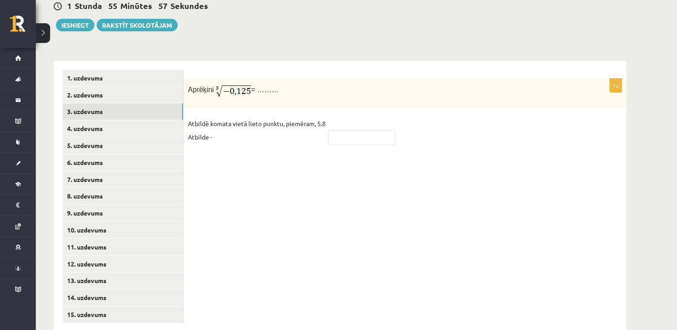
click at [255, 61] on div "1p Aprēķini = ……… Atbildē komata vietā lieto punktu, piemēram, 5.8 Atbilde -" at bounding box center [404, 196] width 443 height 271
drag, startPoint x: 215, startPoint y: 71, endPoint x: 233, endPoint y: 71, distance: 18.3
click at [233, 83] on p "Aprēķini = ………" at bounding box center [382, 90] width 389 height 15
click at [365, 130] on input "text" at bounding box center [361, 137] width 67 height 15
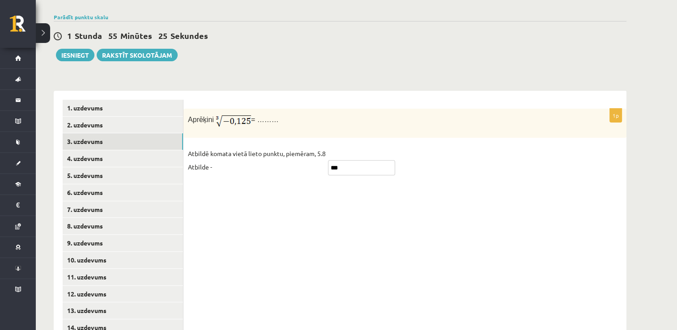
scroll to position [283, 0]
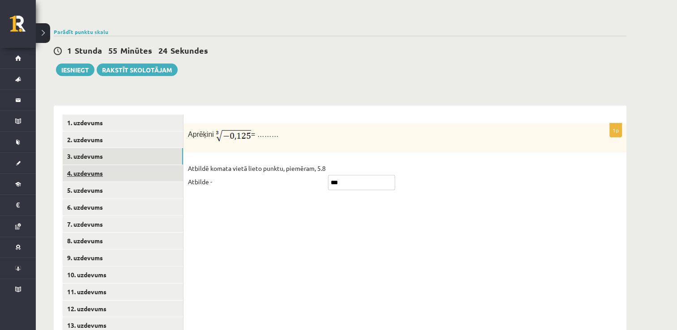
type input "***"
click at [158, 165] on link "4. uzdevums" at bounding box center [123, 173] width 120 height 17
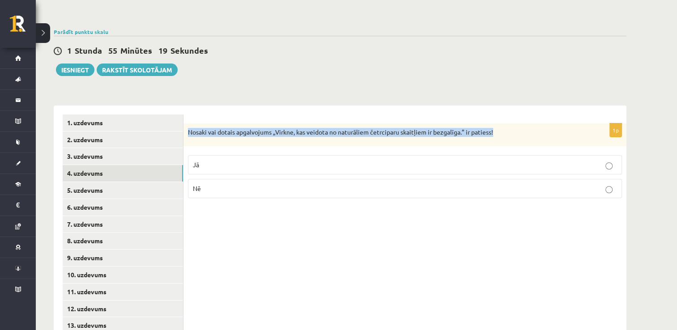
drag, startPoint x: 187, startPoint y: 109, endPoint x: 497, endPoint y: 118, distance: 309.6
click at [497, 123] on div "Nosaki vai dotais apgalvojums „Virkne, kas veidota no naturāliem četrciparu ska…" at bounding box center [404, 134] width 443 height 23
copy p "Nosaki vai dotais apgalvojums „Virkne, kas veidota no naturāliem četrciparu ska…"
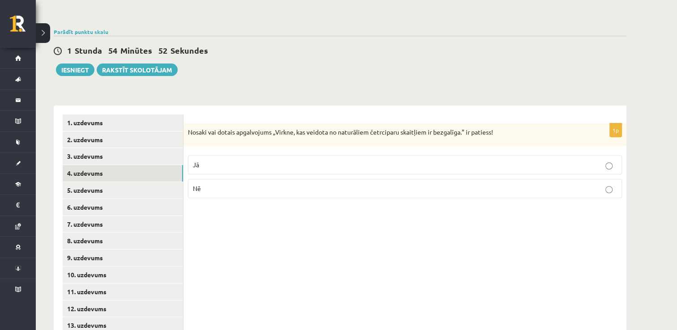
click at [228, 184] on p "Nē" at bounding box center [405, 188] width 424 height 9
click at [93, 182] on link "5. uzdevums" at bounding box center [123, 190] width 120 height 17
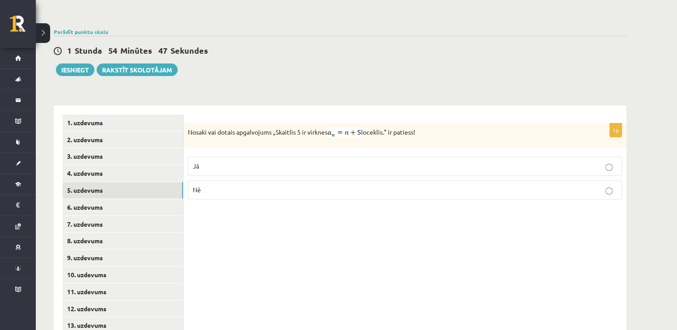
drag, startPoint x: 185, startPoint y: 111, endPoint x: 420, endPoint y: 122, distance: 235.5
click at [420, 123] on div "Nosaki vai dotais apgalvojums „Skaitlis 5 ir virknes loceklis.” ir patiess!" at bounding box center [404, 135] width 443 height 24
copy p "Nosaki vai dotais apgalvojums „Skaitlis 5 ir virknes loceklis.” ir patiess!"
click at [372, 70] on div "Matemātika JK 12.a1 klase 1. ieskaite_2025 , Sintija Astapoviča (12.a1 JK klase…" at bounding box center [340, 73] width 608 height 643
drag, startPoint x: 330, startPoint y: 113, endPoint x: 365, endPoint y: 115, distance: 35.0
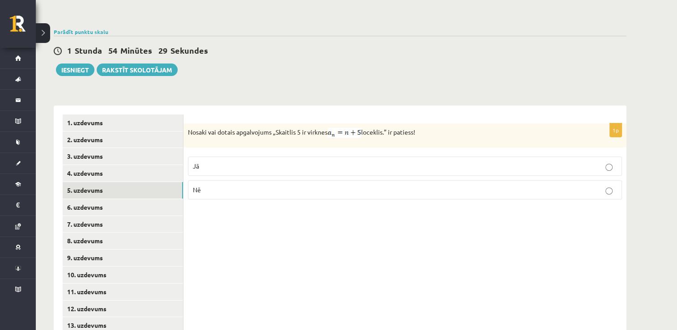
click at [365, 128] on p "Nosaki vai dotais apgalvojums „Skaitlis 5 ir virknes loceklis.” ir patiess!" at bounding box center [382, 133] width 389 height 10
drag, startPoint x: 365, startPoint y: 115, endPoint x: 354, endPoint y: 112, distance: 11.1
click at [236, 185] on p "Nē" at bounding box center [405, 189] width 424 height 9
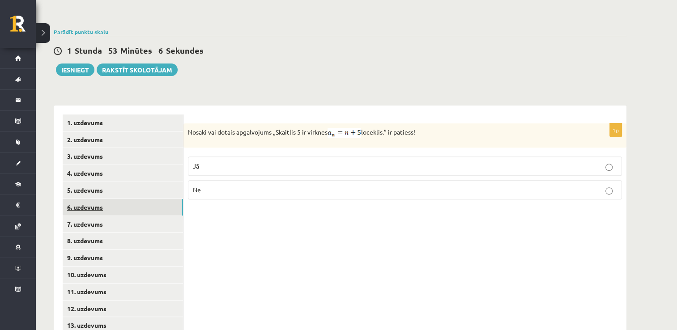
click at [132, 199] on link "6. uzdevums" at bounding box center [123, 207] width 120 height 17
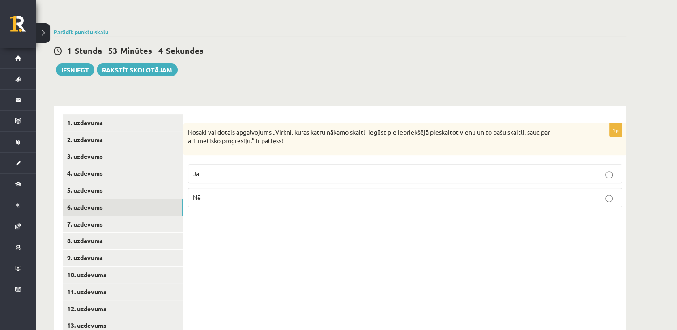
scroll to position [327, 0]
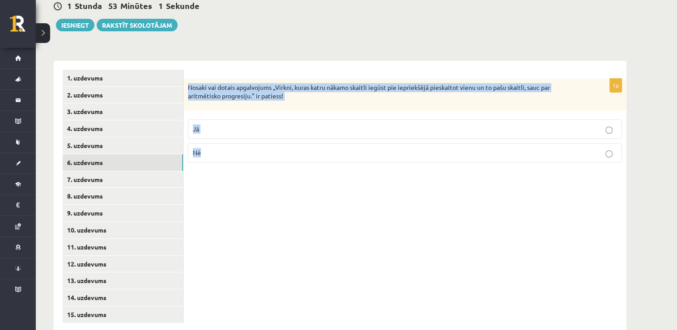
drag, startPoint x: 188, startPoint y: 66, endPoint x: 226, endPoint y: 137, distance: 80.2
click at [226, 137] on div "1p Nosaki vai dotais apgalvojums „Virkni, kuras katru nākamo skaitli iegūst pie…" at bounding box center [404, 124] width 443 height 91
copy div "Nosaki vai dotais apgalvojums „Virkni, kuras katru nākamo skaitli iegūst pie ie…"
click at [235, 124] on p "Jā" at bounding box center [405, 128] width 424 height 9
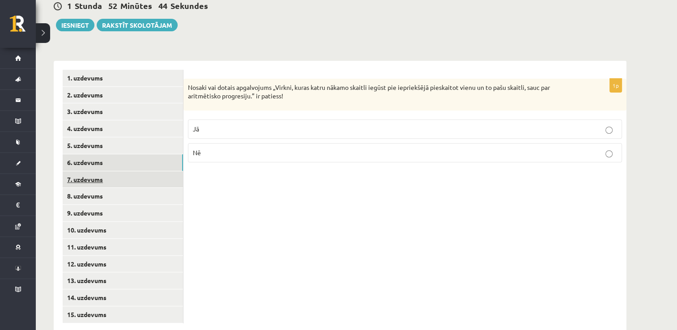
click at [154, 171] on link "7. uzdevums" at bounding box center [123, 179] width 120 height 17
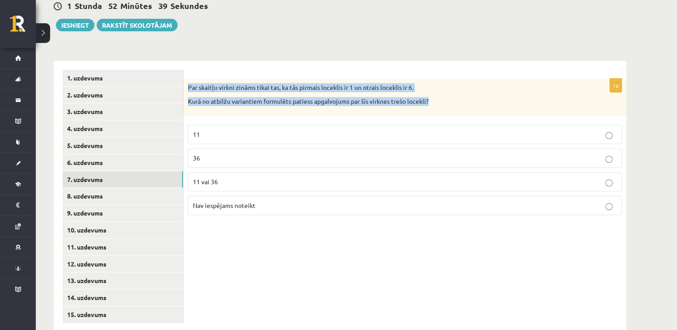
drag, startPoint x: 188, startPoint y: 66, endPoint x: 449, endPoint y: 81, distance: 261.2
click at [449, 81] on div "Par skaitļu virkni zināms tikai tas, ka tās pirmais loceklis ir 1 un otrais loc…" at bounding box center [404, 97] width 443 height 37
copy div "Par skaitļu virkni zināms tikai tas, ka tās pirmais loceklis ir 1 un otrais loc…"
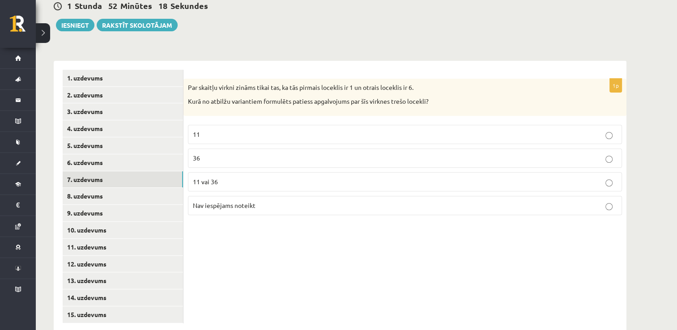
click at [283, 201] on p "Nav iespējams noteikt" at bounding box center [405, 205] width 424 height 9
click at [146, 188] on link "8. uzdevums" at bounding box center [123, 196] width 120 height 17
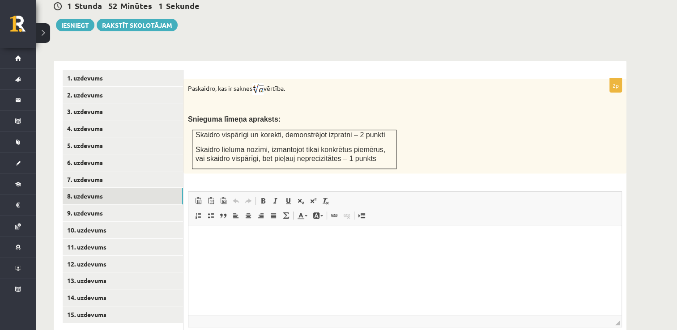
scroll to position [0, 0]
click at [289, 252] on html at bounding box center [404, 238] width 433 height 27
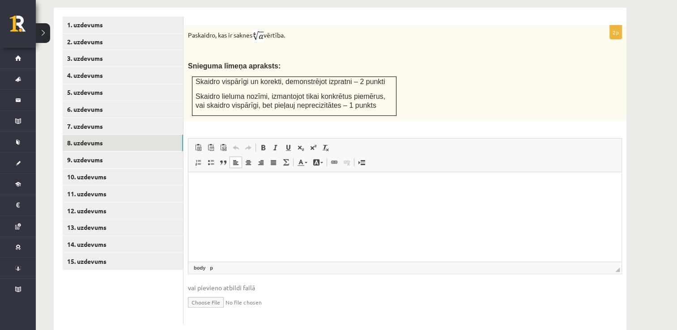
scroll to position [336, 0]
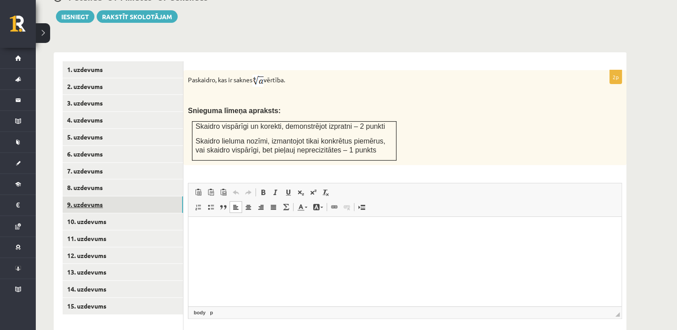
click at [144, 196] on link "9. uzdevums" at bounding box center [123, 204] width 120 height 17
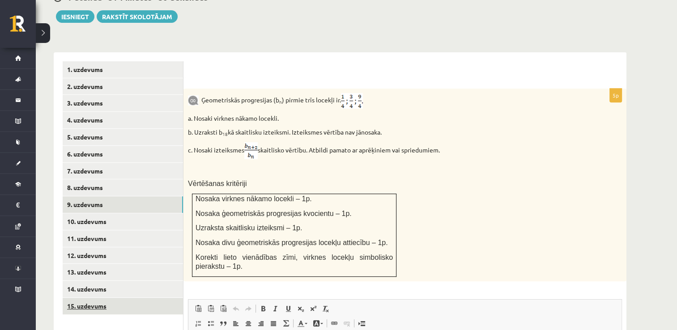
scroll to position [0, 0]
click at [125, 298] on link "15. uzdevums" at bounding box center [123, 306] width 120 height 17
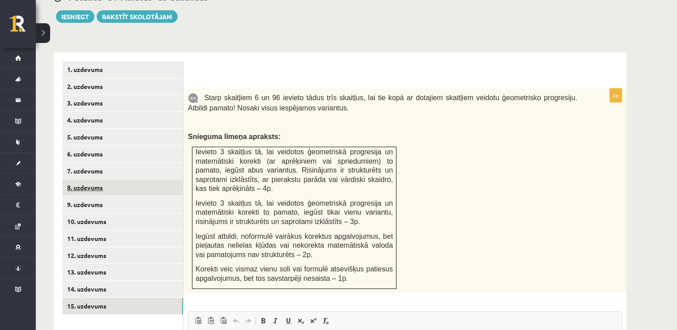
click at [123, 179] on link "8. uzdevums" at bounding box center [123, 187] width 120 height 17
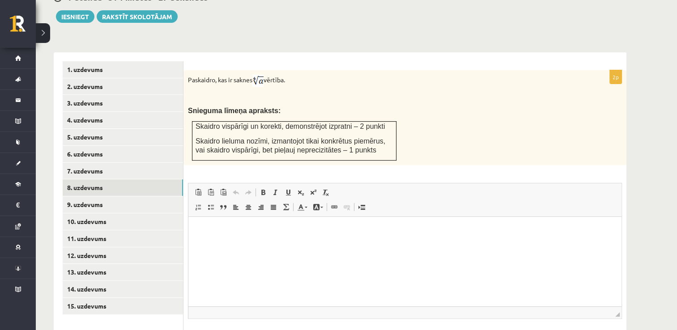
drag, startPoint x: 186, startPoint y: 60, endPoint x: 295, endPoint y: 56, distance: 108.3
click at [295, 70] on div "Paskaidro, kas ir saknes vērtība. Snieguma līmeņa apraksts: Skaidro vispārīgi u…" at bounding box center [404, 117] width 443 height 95
copy p "Paskaidro, kas ir saknes vērtība."
click at [309, 61] on form "2p Paskaidro, kas ir saknes vērtība. Snieguma līmeņa apraksts: Skaidro vispārīg…" at bounding box center [404, 215] width 425 height 308
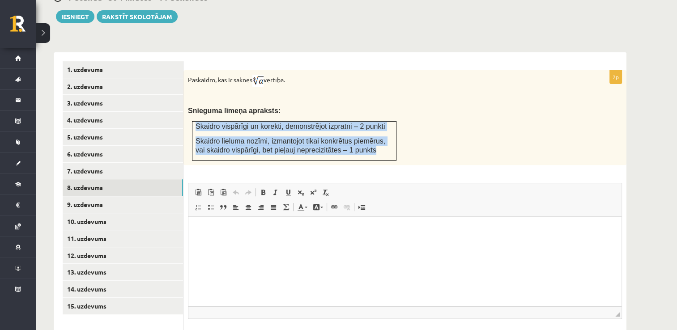
drag, startPoint x: 196, startPoint y: 106, endPoint x: 352, endPoint y: 133, distance: 158.4
click at [352, 133] on td "Skaidro vispārīgi un korekti, demonstrējot izpratni – 2 punkti Skaidro lieluma …" at bounding box center [294, 141] width 204 height 39
copy td "Skaidro vispārīgi un korekti, demonstrējot izpratni – 2 punkti Skaidro lieluma …"
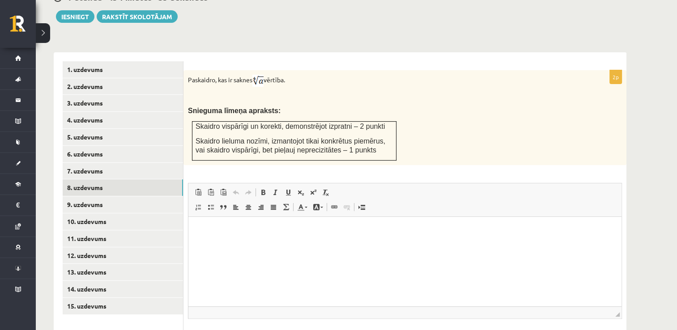
click at [492, 106] on p "Snieguma līmeņa apraksts:" at bounding box center [382, 110] width 389 height 9
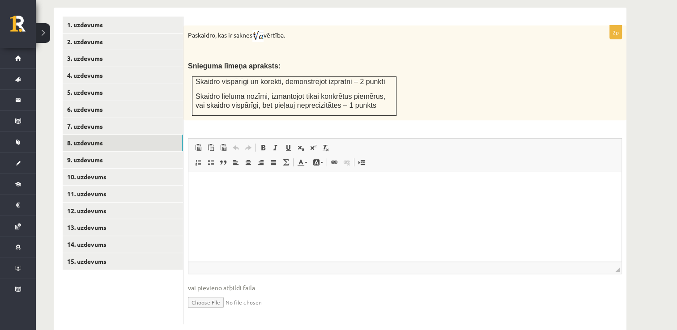
click at [209, 292] on input "file" at bounding box center [405, 301] width 434 height 18
type input "**********"
click at [209, 311] on link "Iesniegtā atbilde" at bounding box center [212, 315] width 48 height 9
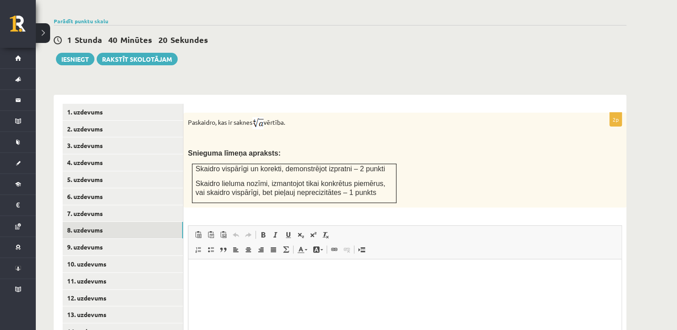
scroll to position [301, 0]
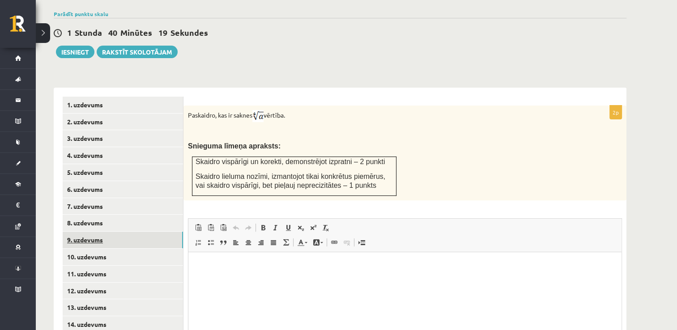
click at [156, 232] on link "9. uzdevums" at bounding box center [123, 240] width 120 height 17
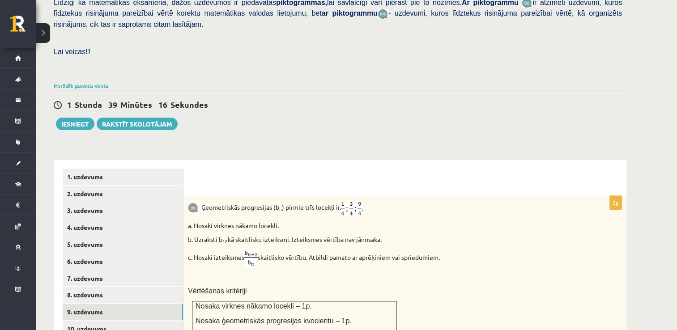
scroll to position [273, 0]
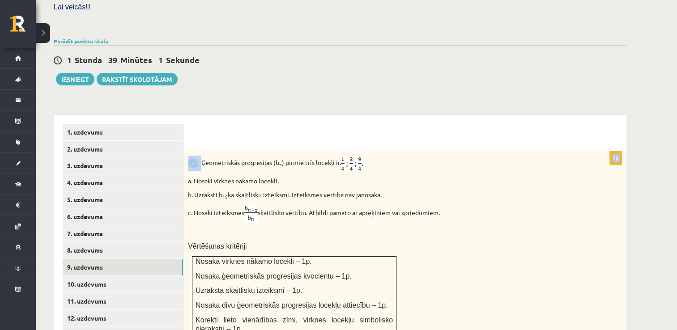
drag, startPoint x: 202, startPoint y: 144, endPoint x: 316, endPoint y: 109, distance: 118.7
click at [316, 124] on form "5p Ģeometriskās progresijas (b n ) pirmie trīs locekļi ir . a. Nosaki virknes n…" at bounding box center [404, 336] width 425 height 424
drag, startPoint x: 316, startPoint y: 109, endPoint x: 306, endPoint y: 97, distance: 15.3
click at [307, 115] on div "5p Ģeometriskās progresijas (b n ) pirmie trīs locekļi ir . a. Nosaki virknes n…" at bounding box center [404, 336] width 443 height 442
click at [261, 115] on div "5p Ģeometriskās progresijas (b n ) pirmie trīs locekļi ir . a. Nosaki virknes n…" at bounding box center [404, 336] width 443 height 442
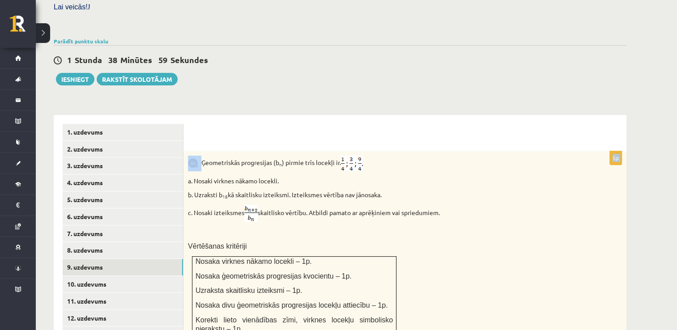
click at [240, 69] on div "Matemātika JK 12.a1 klase 1. ieskaite_2025 , Sintija Astapoviča (12.a1 JK klase…" at bounding box center [340, 168] width 608 height 814
drag, startPoint x: 201, startPoint y: 143, endPoint x: 343, endPoint y: 142, distance: 141.8
click at [343, 156] on p "Ģeometriskās progresijas (b n ) pirmie trīs locekļi ir ." at bounding box center [382, 164] width 389 height 16
copy p "Ģeometriskās progresijas (b n ) pirmie trīs locekļi ir"
click at [352, 156] on img at bounding box center [352, 164] width 22 height 16
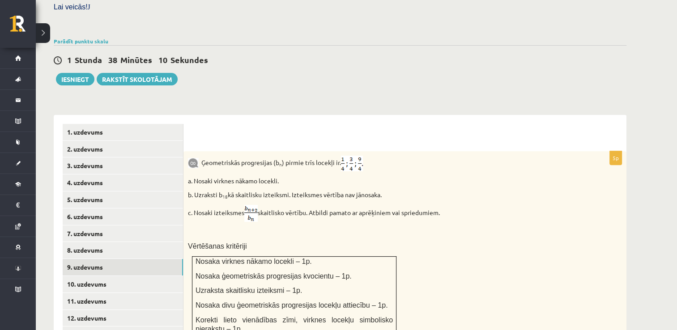
click at [411, 106] on div "**********" at bounding box center [340, 331] width 572 height 451
drag, startPoint x: 187, startPoint y: 160, endPoint x: 387, endPoint y: 174, distance: 200.4
click at [387, 174] on div "Ģeometriskās progresijas (b n ) pirmie trīs locekļi ir . a. Nosaki virknes nāka…" at bounding box center [404, 247] width 443 height 193
drag, startPoint x: 193, startPoint y: 191, endPoint x: 449, endPoint y: 195, distance: 255.4
click at [449, 205] on p "c. Nosaki izteiksmes skaitlisko vērtību. Atbildi pamato ar aprēķiniem vai sprie…" at bounding box center [382, 213] width 389 height 17
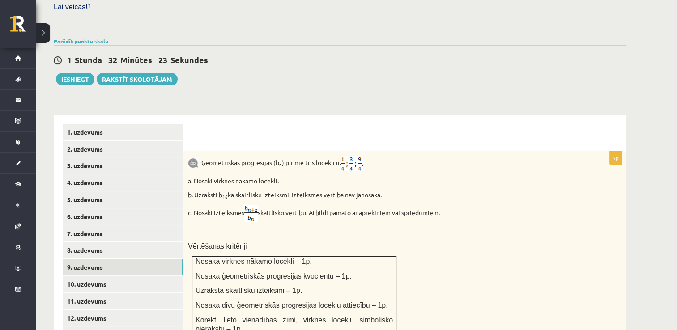
drag, startPoint x: 429, startPoint y: 154, endPoint x: 318, endPoint y: 183, distance: 114.8
click at [428, 154] on div "Ģeometriskās progresijas (b n ) pirmie trīs locekļi ir . a. Nosaki virknes nāka…" at bounding box center [404, 247] width 443 height 193
click at [258, 205] on img at bounding box center [250, 213] width 13 height 17
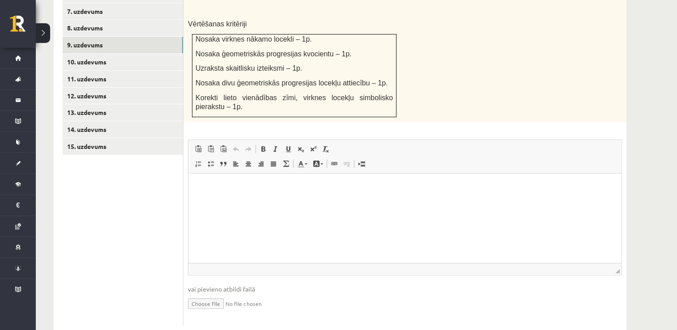
scroll to position [497, 0]
click at [201, 292] on input "file" at bounding box center [405, 301] width 434 height 18
type input "**********"
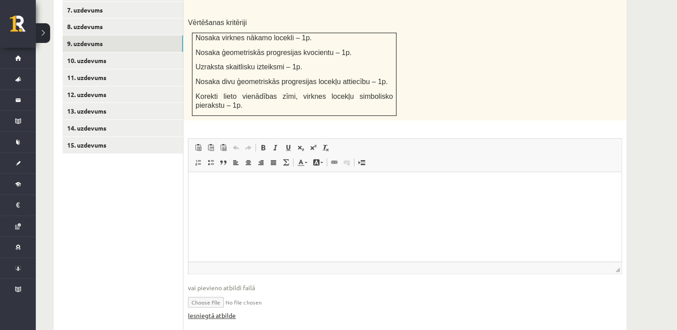
click at [233, 311] on link "Iesniegtā atbilde" at bounding box center [212, 315] width 48 height 9
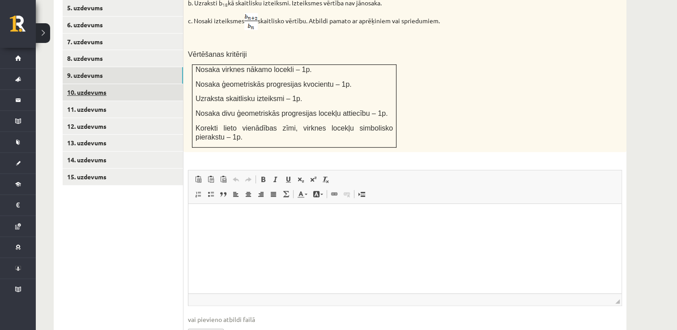
scroll to position [452, 0]
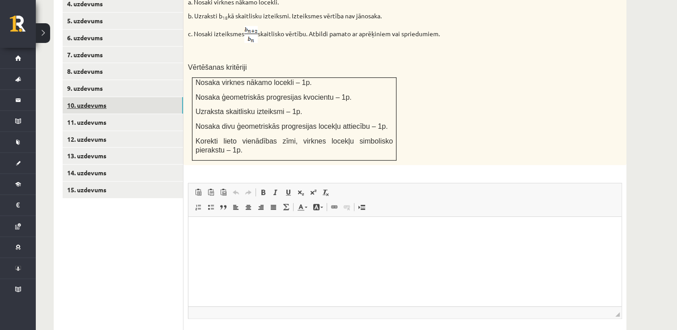
click at [150, 97] on link "10. uzdevums" at bounding box center [123, 105] width 120 height 17
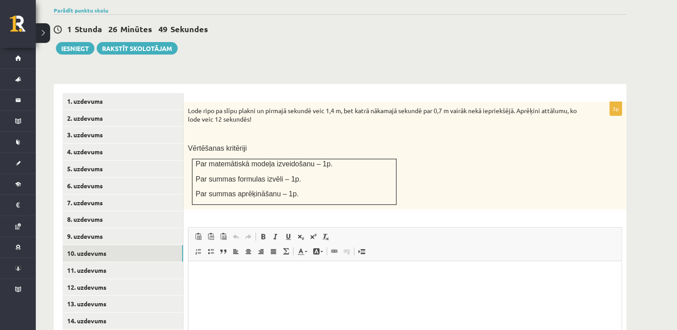
scroll to position [349, 0]
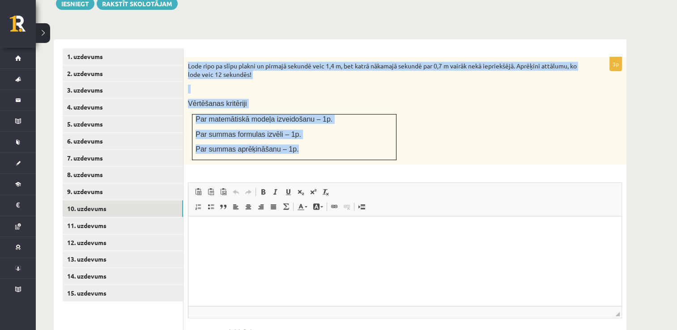
drag, startPoint x: 189, startPoint y: 46, endPoint x: 340, endPoint y: 131, distance: 174.0
click at [340, 131] on div "Lode ripo pa slīpu plakni un pirmajā sekundē veic 1,4 m, bet katrā nākamajā sek…" at bounding box center [404, 110] width 443 height 107
click at [346, 85] on p at bounding box center [382, 89] width 389 height 9
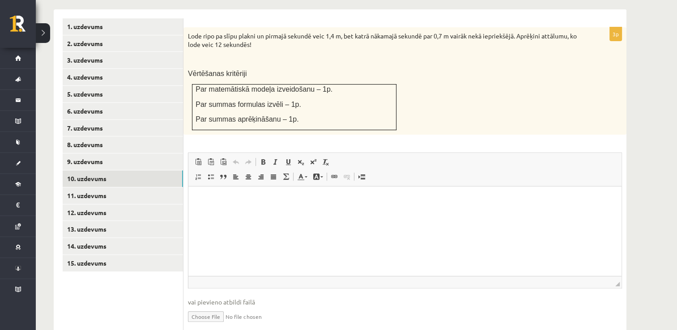
scroll to position [394, 0]
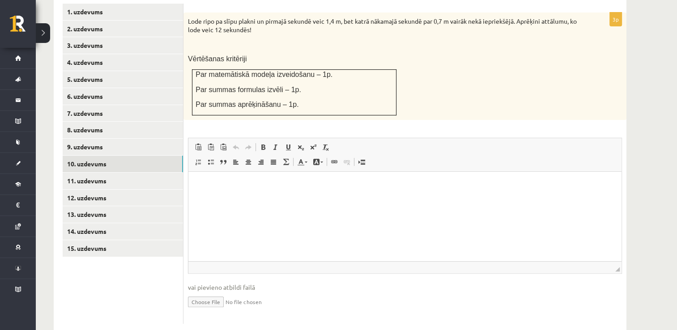
click at [190, 292] on input "file" at bounding box center [405, 301] width 434 height 18
type input "**********"
click at [225, 310] on link "Iesniegtā atbilde" at bounding box center [212, 314] width 48 height 9
click at [100, 173] on link "11. uzdevums" at bounding box center [123, 181] width 120 height 17
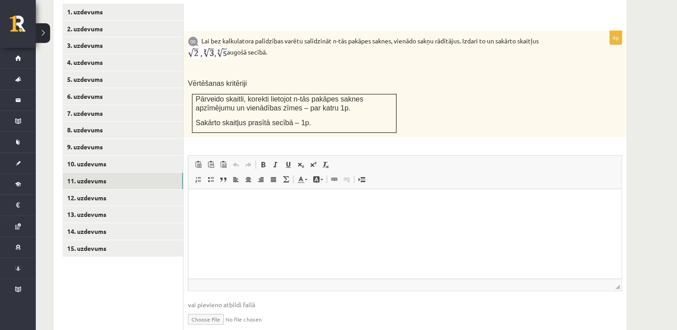
scroll to position [0, 0]
drag, startPoint x: 504, startPoint y: 21, endPoint x: 280, endPoint y: 35, distance: 224.5
click at [280, 35] on p "Lai bez kalkulatora palīdzības varētu salīdzināt n-tās pakāpes saknes, vienādo …" at bounding box center [382, 47] width 389 height 24
click at [213, 47] on img at bounding box center [207, 53] width 39 height 13
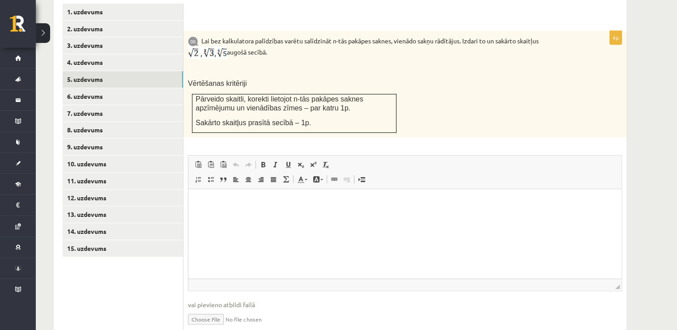
click at [203, 64] on p at bounding box center [382, 68] width 389 height 9
click at [206, 47] on img at bounding box center [207, 53] width 39 height 13
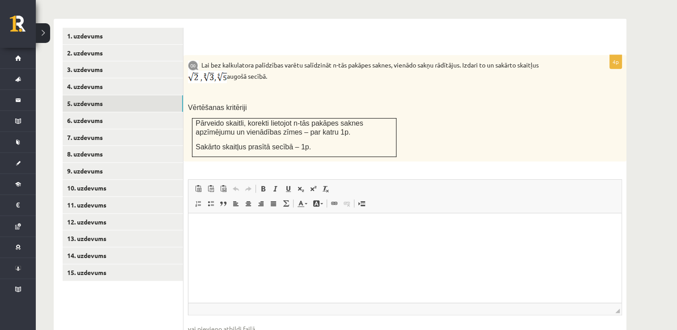
scroll to position [349, 0]
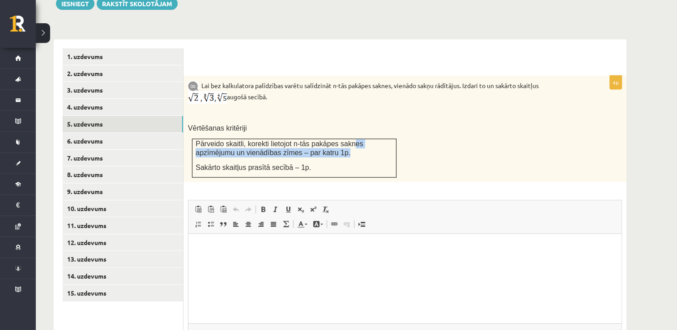
drag, startPoint x: 350, startPoint y: 130, endPoint x: 320, endPoint y: 118, distance: 32.5
click at [320, 139] on table "Pārveido skaitli, korekti lietojot n-tās pakāpes saknes apzīmējumu un vienādība…" at bounding box center [294, 158] width 204 height 39
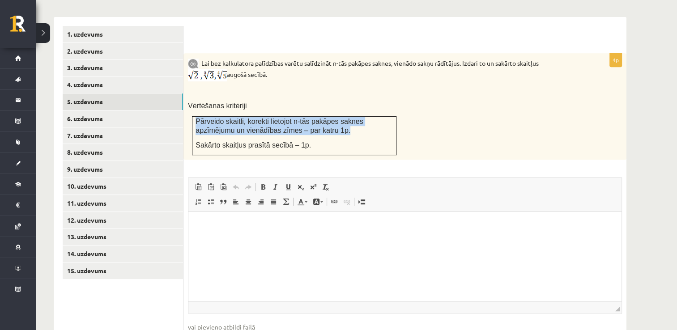
scroll to position [411, 0]
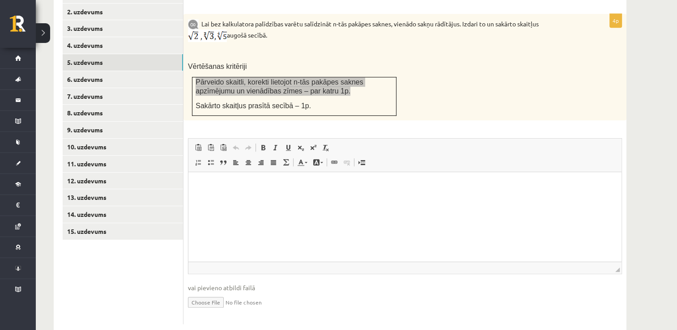
drag, startPoint x: 290, startPoint y: 221, endPoint x: 271, endPoint y: 256, distance: 40.0
click at [290, 199] on html at bounding box center [404, 185] width 433 height 27
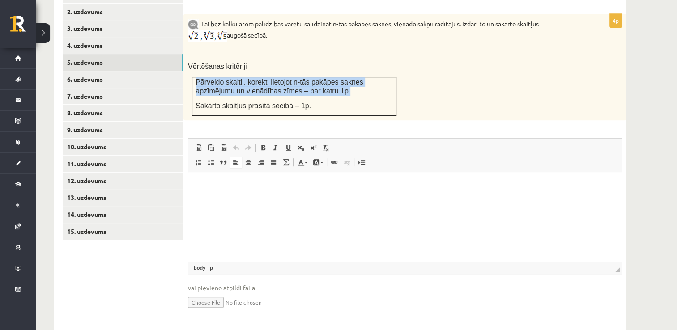
click at [199, 292] on input "file" at bounding box center [405, 301] width 434 height 18
type input "**********"
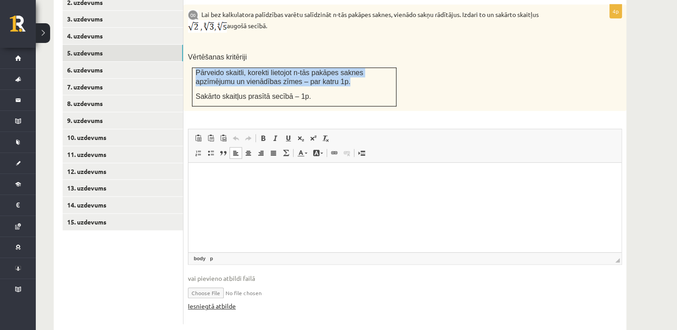
click at [209, 301] on link "Iesniegtā atbilde" at bounding box center [212, 305] width 48 height 9
click at [131, 62] on link "6. uzdevums" at bounding box center [123, 70] width 120 height 17
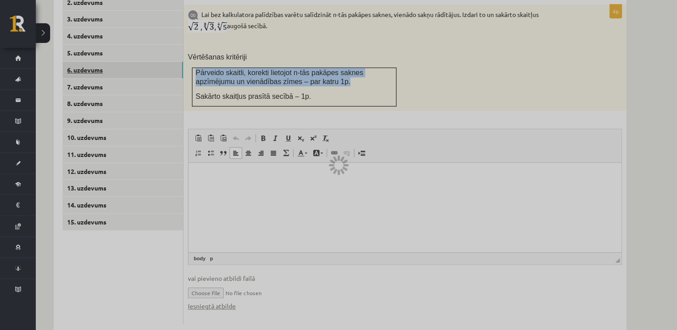
scroll to position [327, 0]
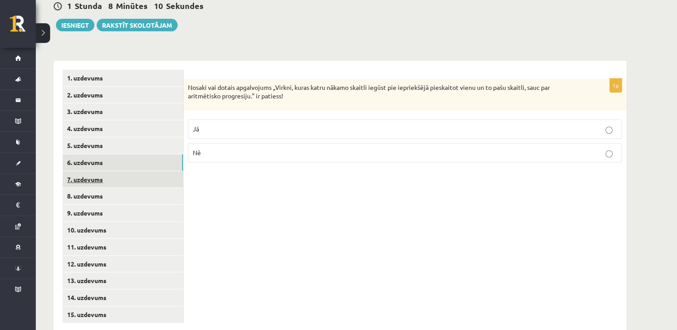
click at [146, 171] on link "7. uzdevums" at bounding box center [123, 179] width 120 height 17
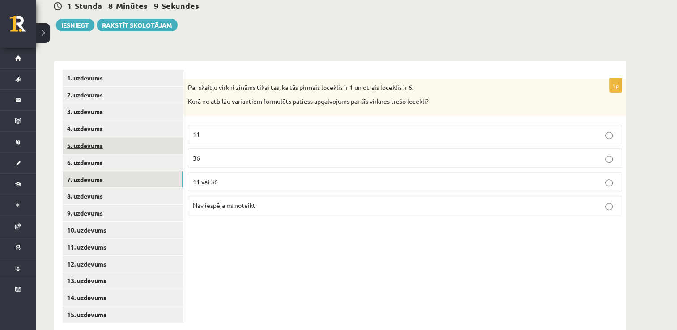
click at [136, 137] on link "5. uzdevums" at bounding box center [123, 145] width 120 height 17
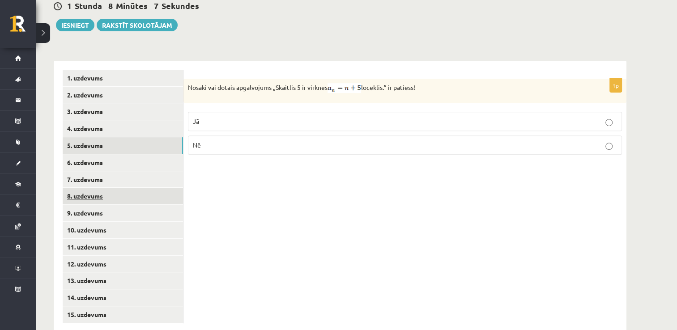
click at [130, 188] on link "8. uzdevums" at bounding box center [123, 196] width 120 height 17
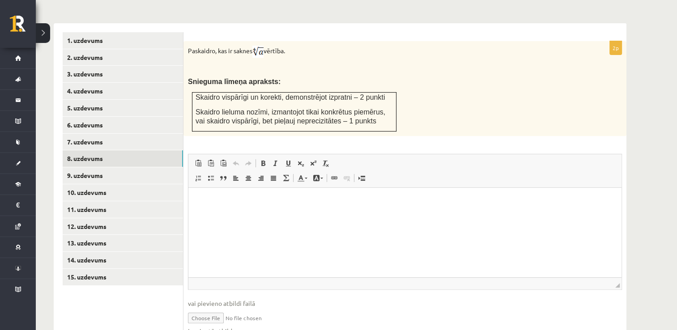
scroll to position [345, 0]
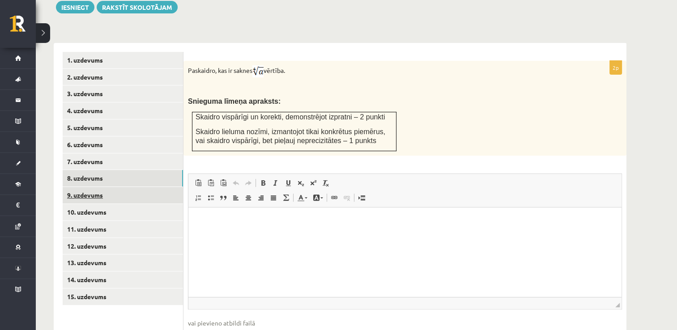
click at [145, 187] on link "9. uzdevums" at bounding box center [123, 195] width 120 height 17
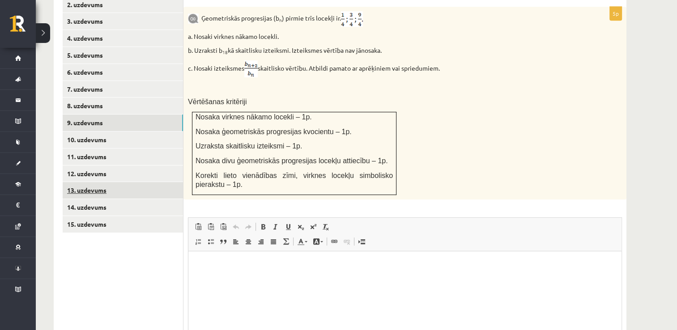
scroll to position [0, 0]
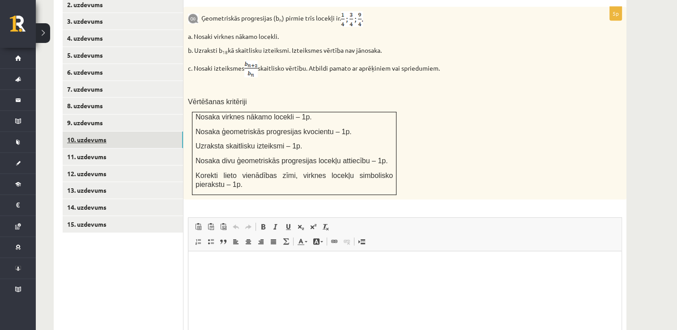
click at [118, 131] on link "10. uzdevums" at bounding box center [123, 139] width 120 height 17
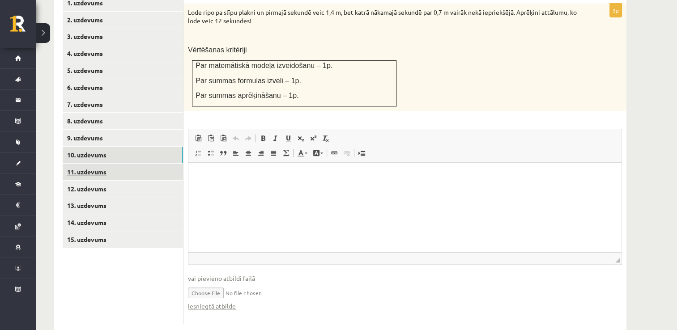
click at [135, 164] on link "11. uzdevums" at bounding box center [123, 172] width 120 height 17
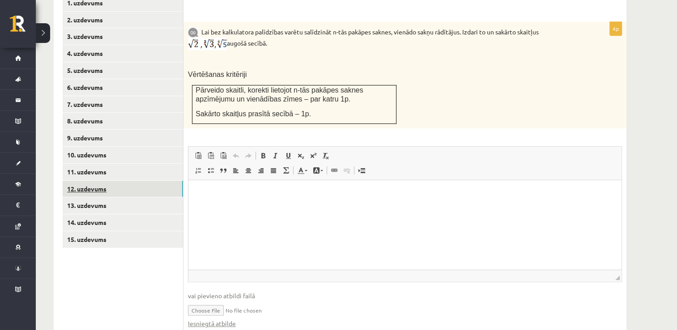
click at [147, 181] on link "12. uzdevums" at bounding box center [123, 189] width 120 height 17
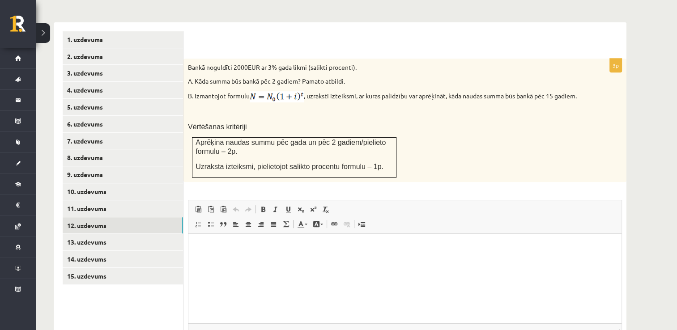
scroll to position [436, 0]
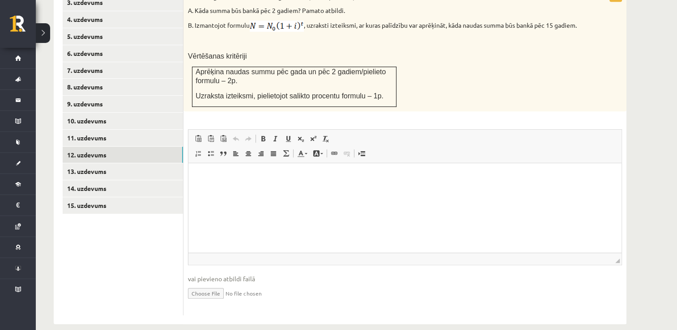
click at [205, 284] on input "file" at bounding box center [405, 293] width 434 height 18
type input "**********"
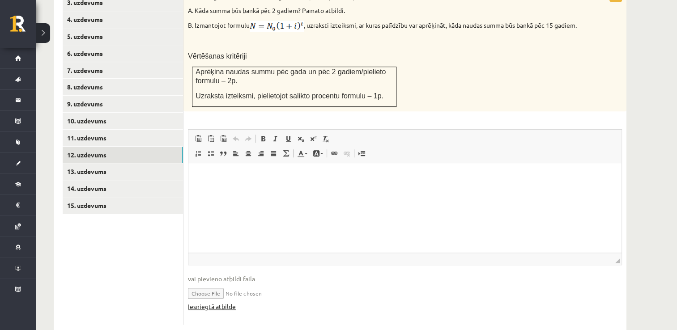
click at [208, 302] on link "Iesniegtā atbilde" at bounding box center [212, 306] width 48 height 9
click at [89, 163] on link "13. uzdevums" at bounding box center [123, 171] width 120 height 17
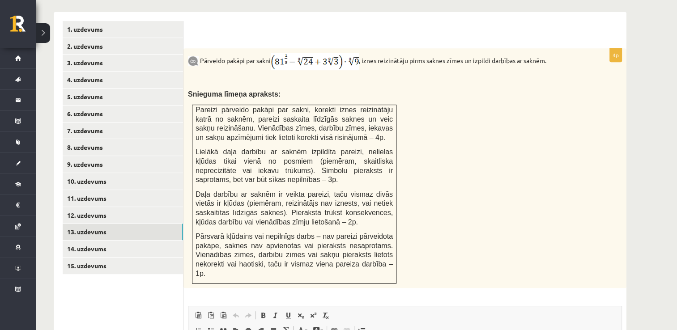
scroll to position [392, 0]
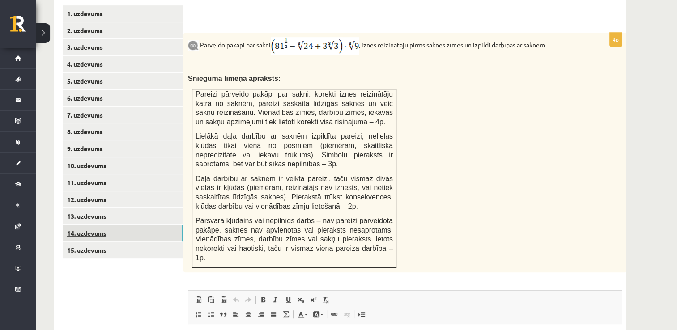
click at [129, 225] on link "14. uzdevums" at bounding box center [123, 233] width 120 height 17
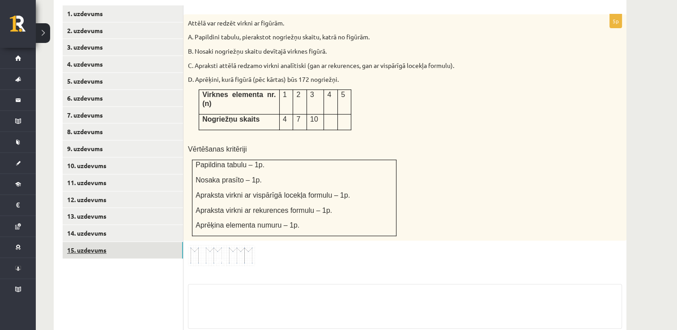
click at [127, 242] on link "15. uzdevums" at bounding box center [123, 250] width 120 height 17
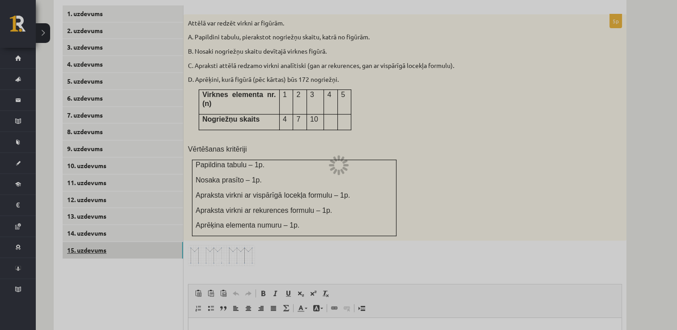
scroll to position [0, 0]
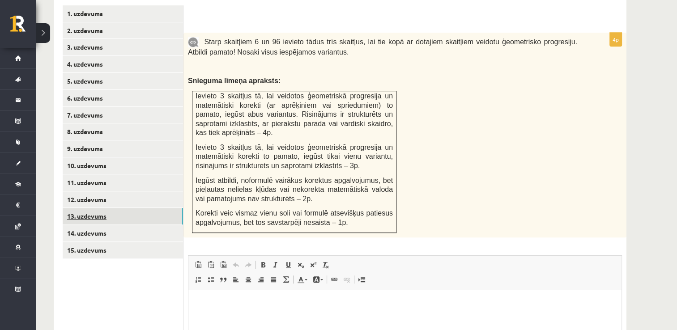
click at [122, 208] on link "13. uzdevums" at bounding box center [123, 216] width 120 height 17
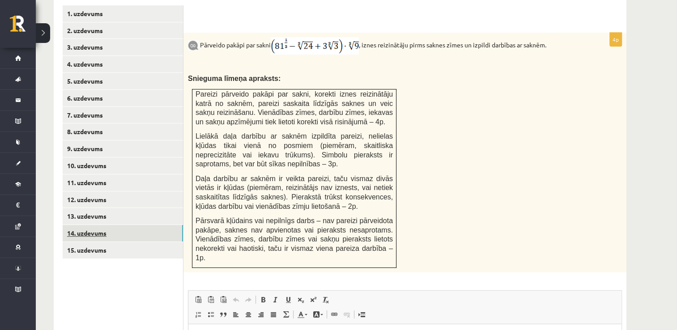
click at [121, 225] on link "14. uzdevums" at bounding box center [123, 233] width 120 height 17
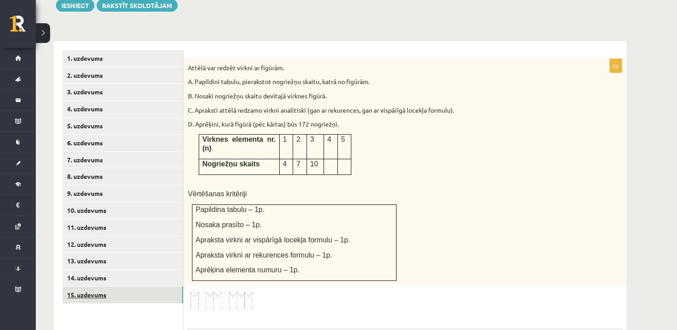
click at [116, 287] on link "15. uzdevums" at bounding box center [123, 295] width 120 height 17
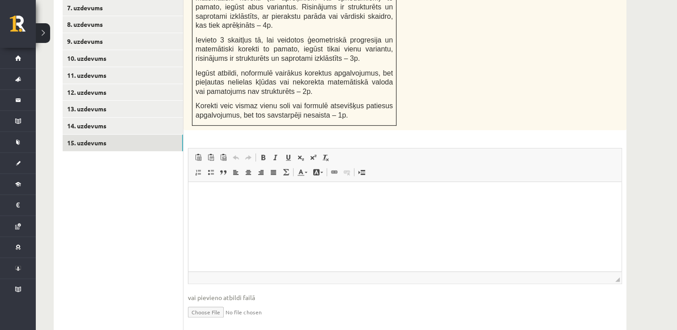
scroll to position [508, 0]
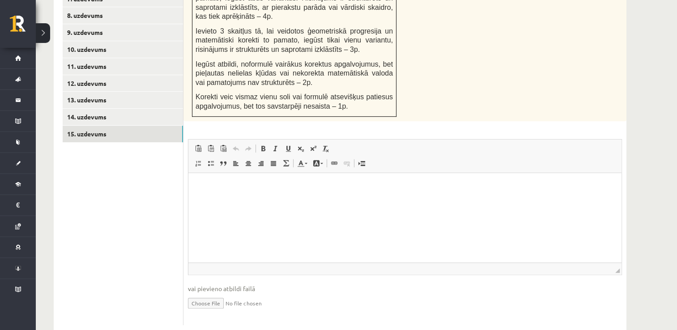
click at [197, 293] on input "file" at bounding box center [405, 302] width 434 height 18
type input "**********"
click at [224, 312] on link "Iesniegtā atbilde" at bounding box center [212, 316] width 48 height 9
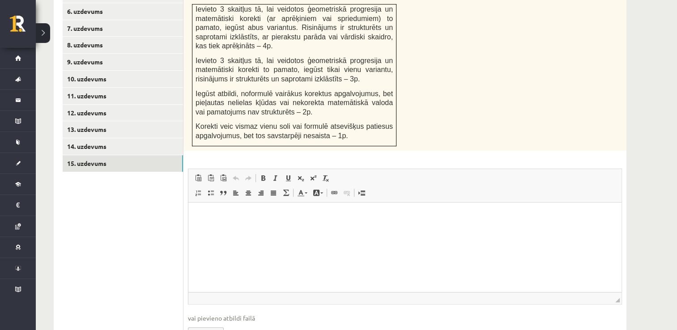
scroll to position [473, 0]
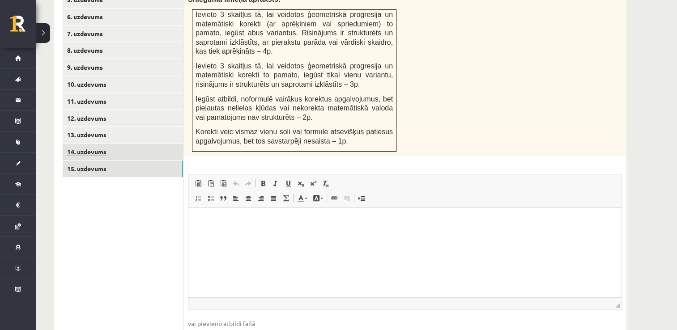
click at [113, 144] on link "14. uzdevums" at bounding box center [123, 152] width 120 height 17
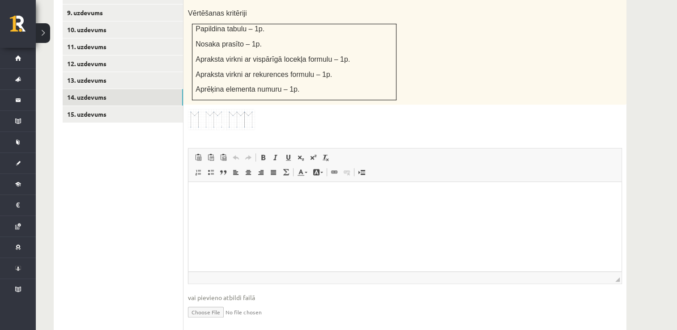
scroll to position [528, 0]
click at [218, 302] on input "file" at bounding box center [405, 311] width 434 height 18
type input "**********"
click at [232, 320] on link "Iesniegtā atbilde" at bounding box center [212, 324] width 48 height 9
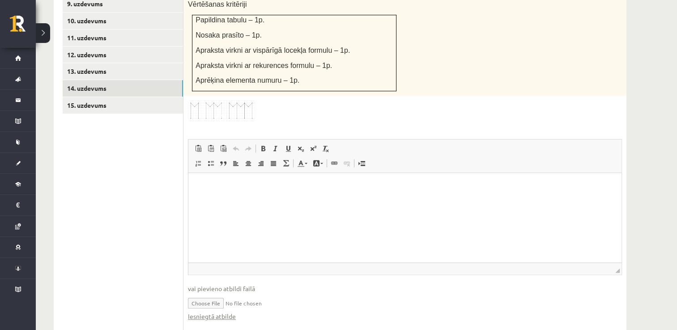
scroll to position [538, 0]
click at [134, 62] on link "13. uzdevums" at bounding box center [123, 70] width 120 height 17
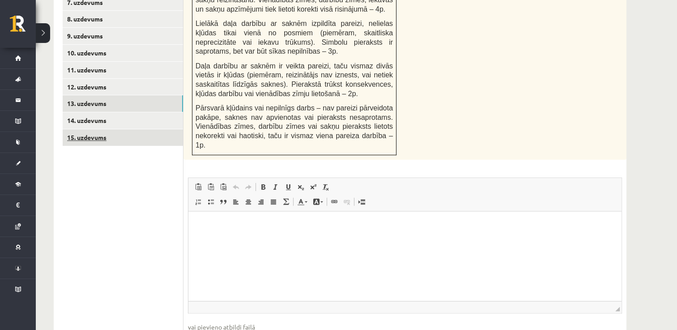
scroll to position [445, 0]
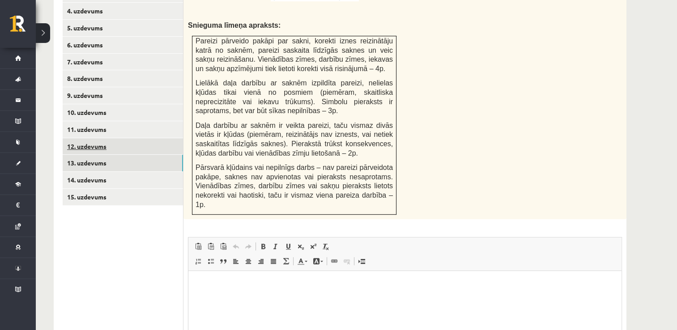
click at [168, 138] on link "12. uzdevums" at bounding box center [123, 146] width 120 height 17
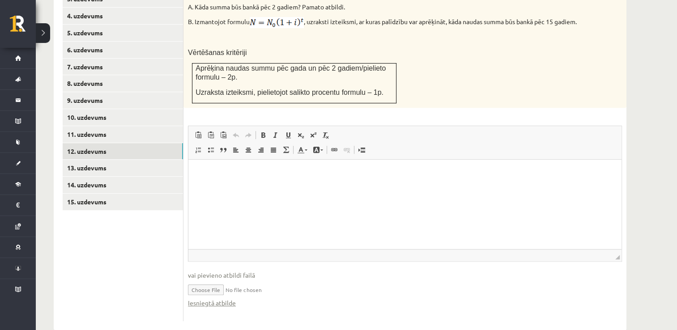
scroll to position [445, 0]
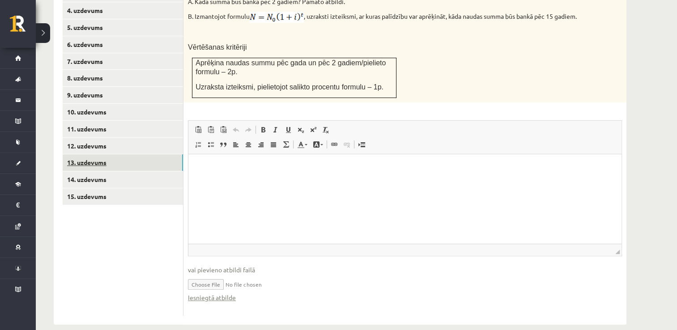
click at [108, 154] on link "13. uzdevums" at bounding box center [123, 162] width 120 height 17
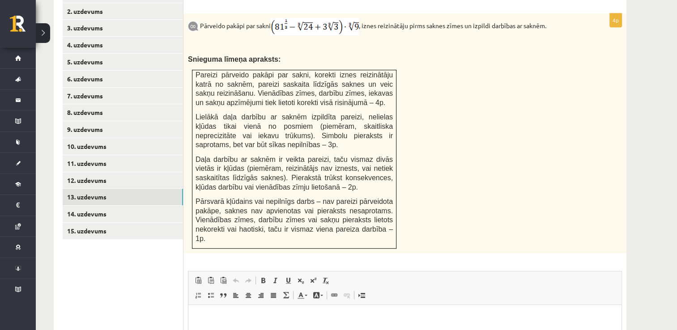
scroll to position [534, 0]
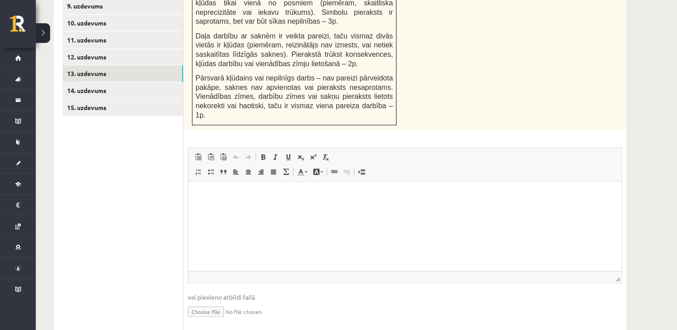
click at [206, 302] on input "file" at bounding box center [405, 311] width 434 height 18
type input "**********"
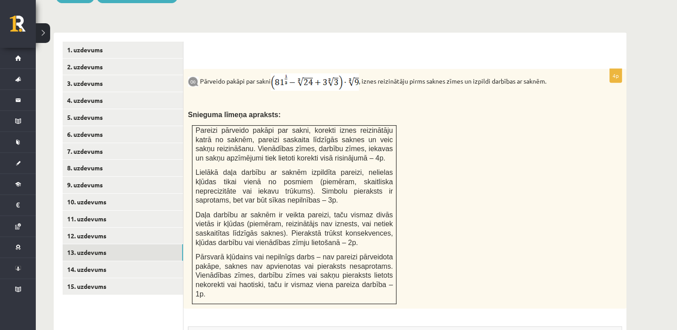
scroll to position [445, 0]
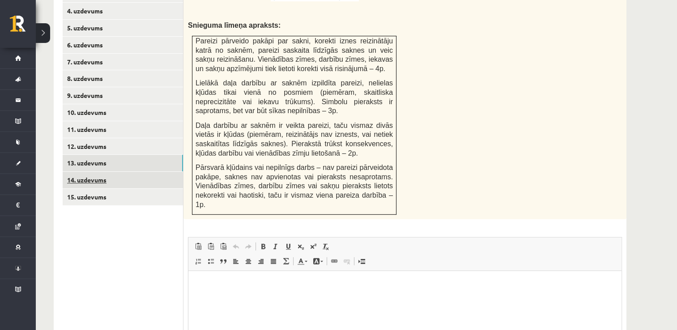
click at [156, 172] on link "14. uzdevums" at bounding box center [123, 180] width 120 height 17
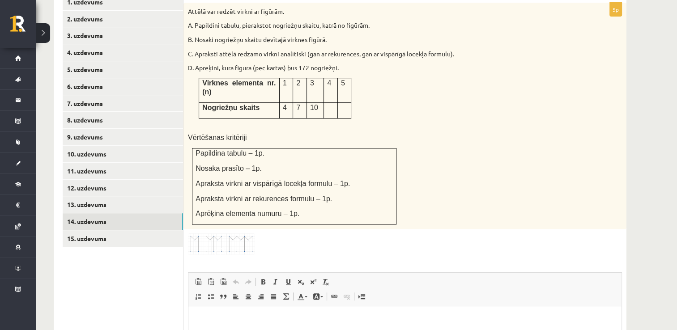
scroll to position [314, 0]
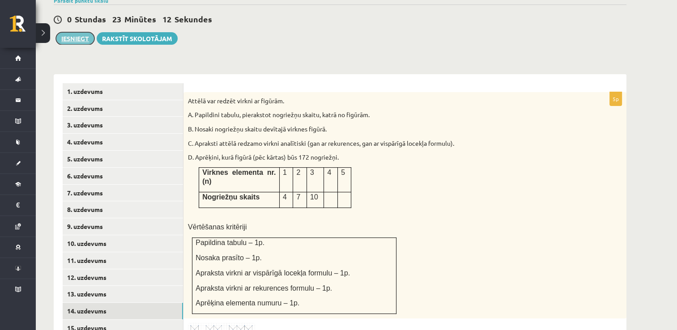
click at [79, 32] on button "Iesniegt" at bounding box center [75, 38] width 38 height 13
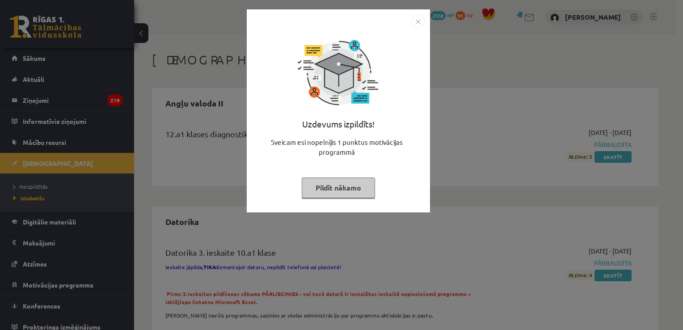
click at [343, 187] on button "Pildīt nākamo" at bounding box center [338, 188] width 73 height 21
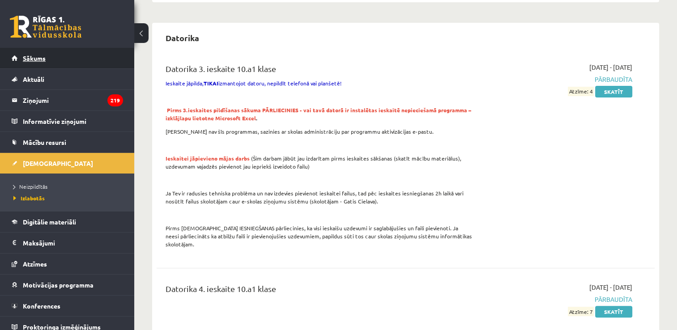
scroll to position [179, 0]
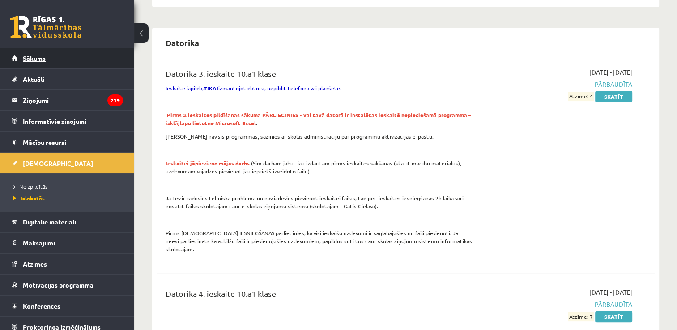
click at [51, 63] on link "Sākums" at bounding box center [67, 58] width 111 height 21
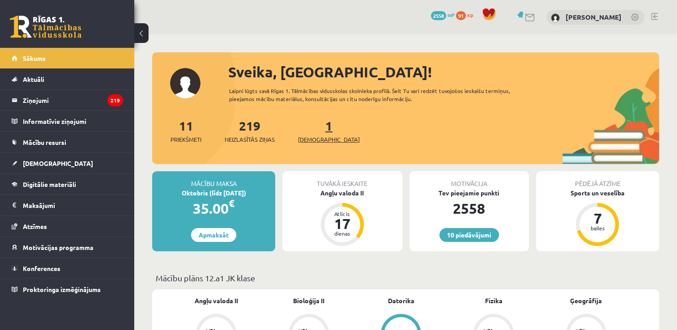
click at [314, 126] on link "1 Ieskaites" at bounding box center [329, 131] width 62 height 26
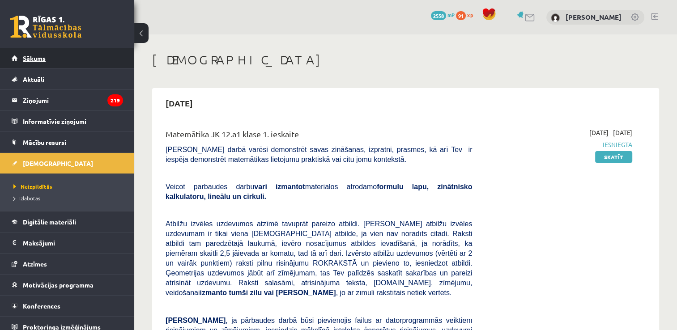
click at [59, 51] on link "Sākums" at bounding box center [67, 58] width 111 height 21
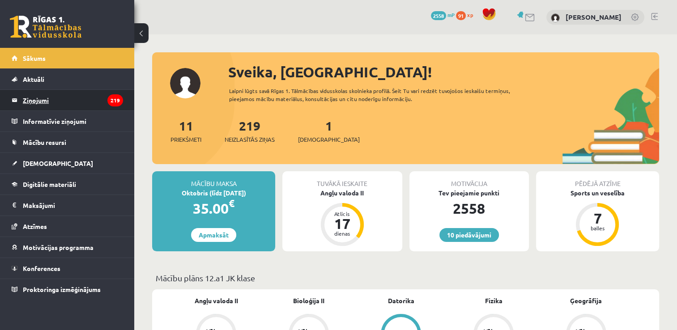
click at [88, 101] on legend "Ziņojumi 219" at bounding box center [73, 100] width 100 height 21
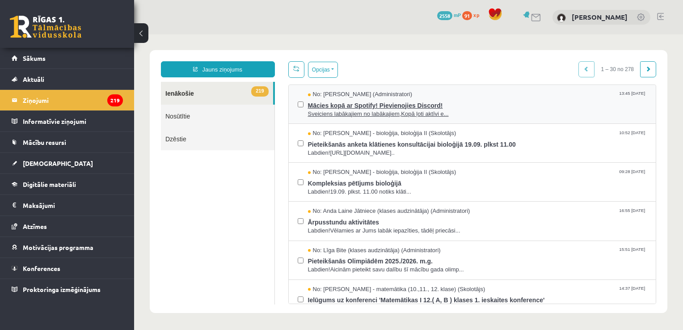
click at [428, 110] on span "Sveiciens labākajiem no labākajiem,Kopā ļoti aktīvi e..." at bounding box center [477, 114] width 339 height 8
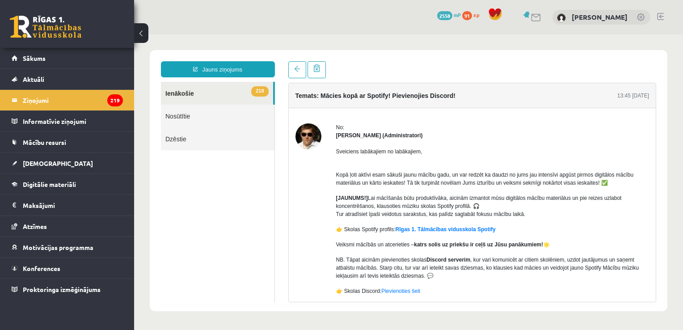
click at [433, 233] on div "Sveiciens labākajiem no labākajiem, Kopā ļoti aktīvi esam sākuši jaunu mācību g…" at bounding box center [493, 225] width 314 height 171
click at [433, 228] on link "Rīgas 1. Tālmācības vidusskola Spotify" at bounding box center [446, 229] width 100 height 6
